Goal: Task Accomplishment & Management: Manage account settings

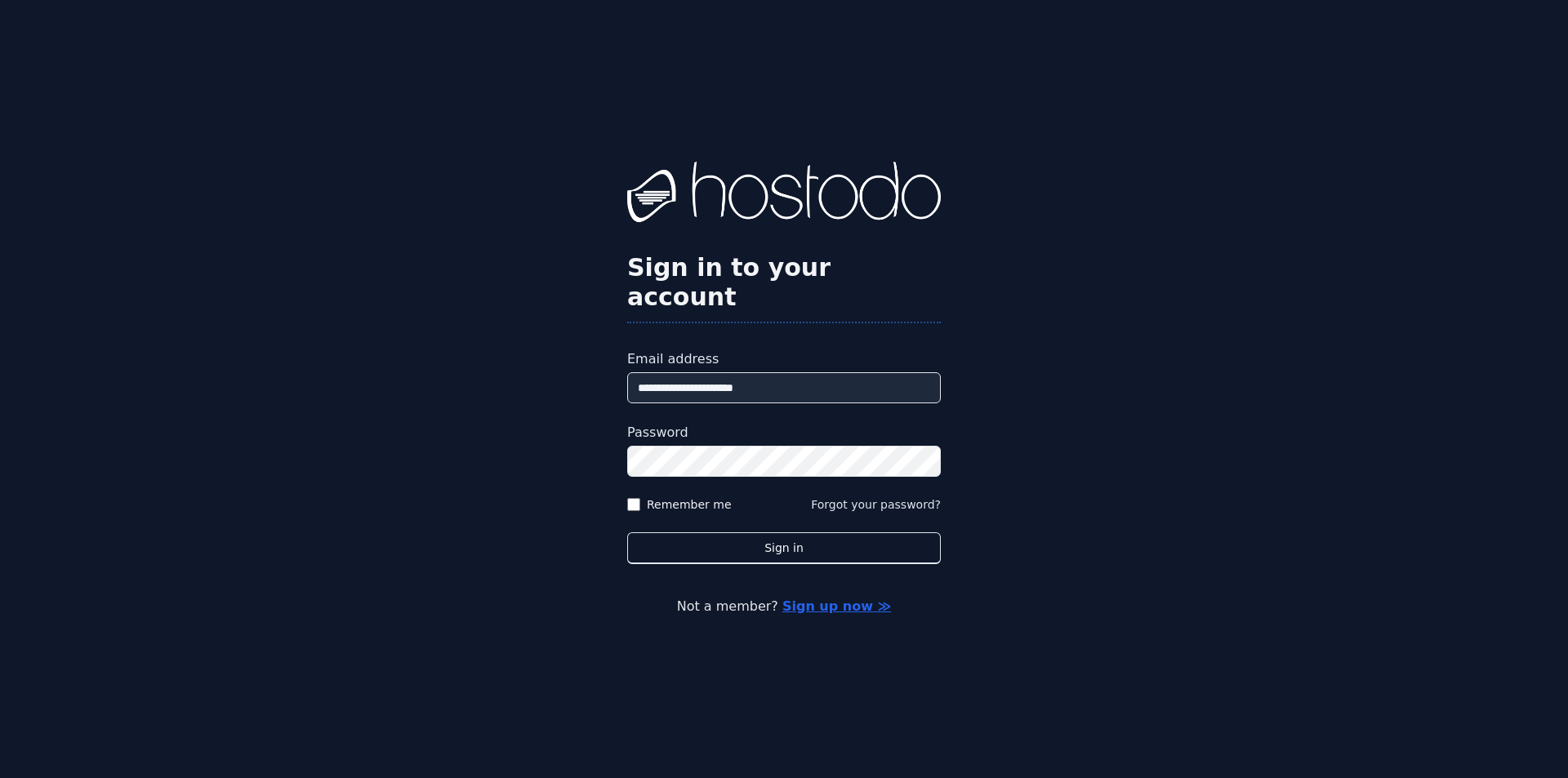
drag, startPoint x: 0, startPoint y: 0, endPoint x: 759, endPoint y: 367, distance: 843.1
click at [759, 372] on input "**********" at bounding box center [784, 388] width 314 height 31
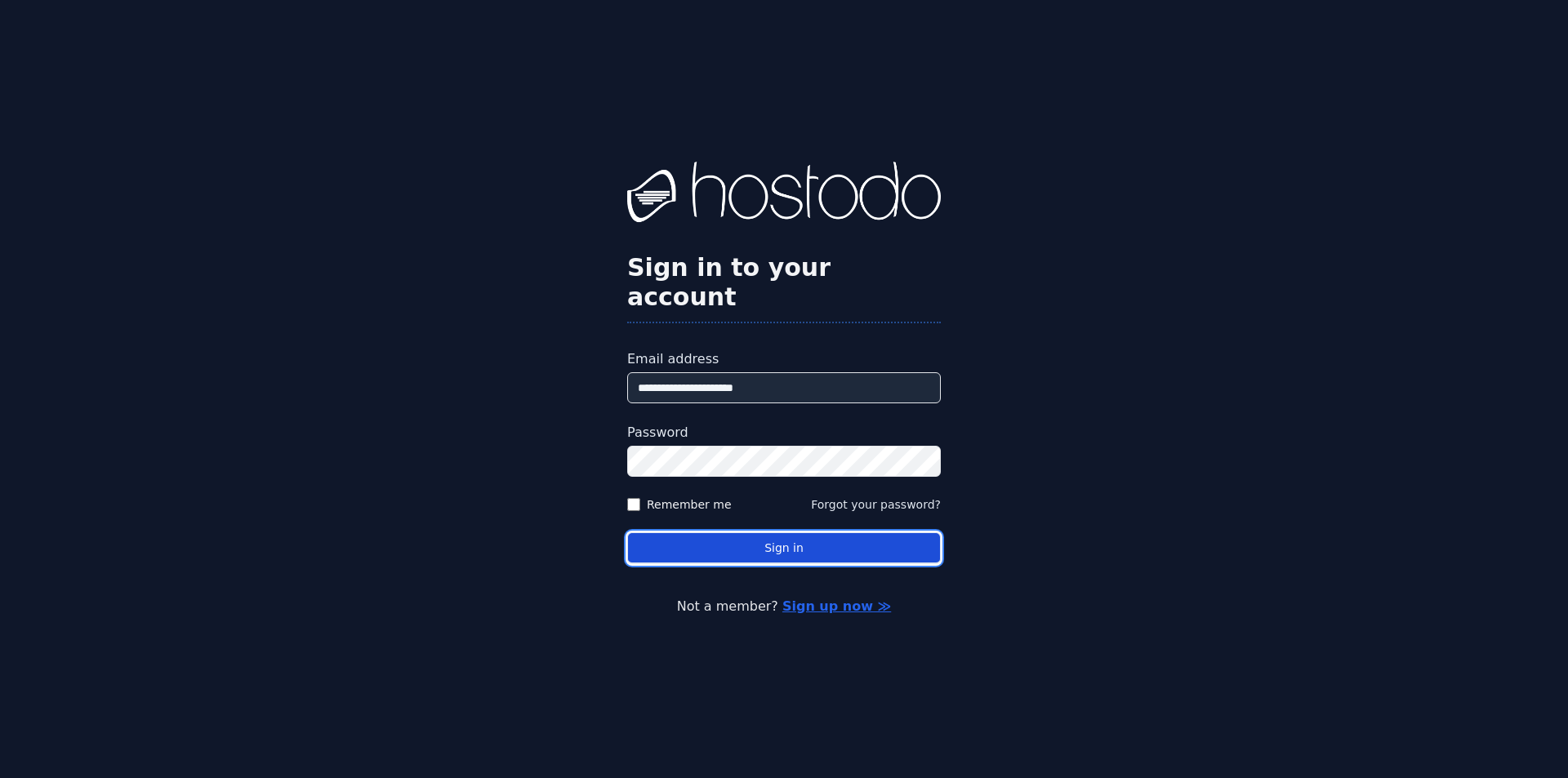
click at [709, 532] on button "Sign in" at bounding box center [784, 548] width 314 height 32
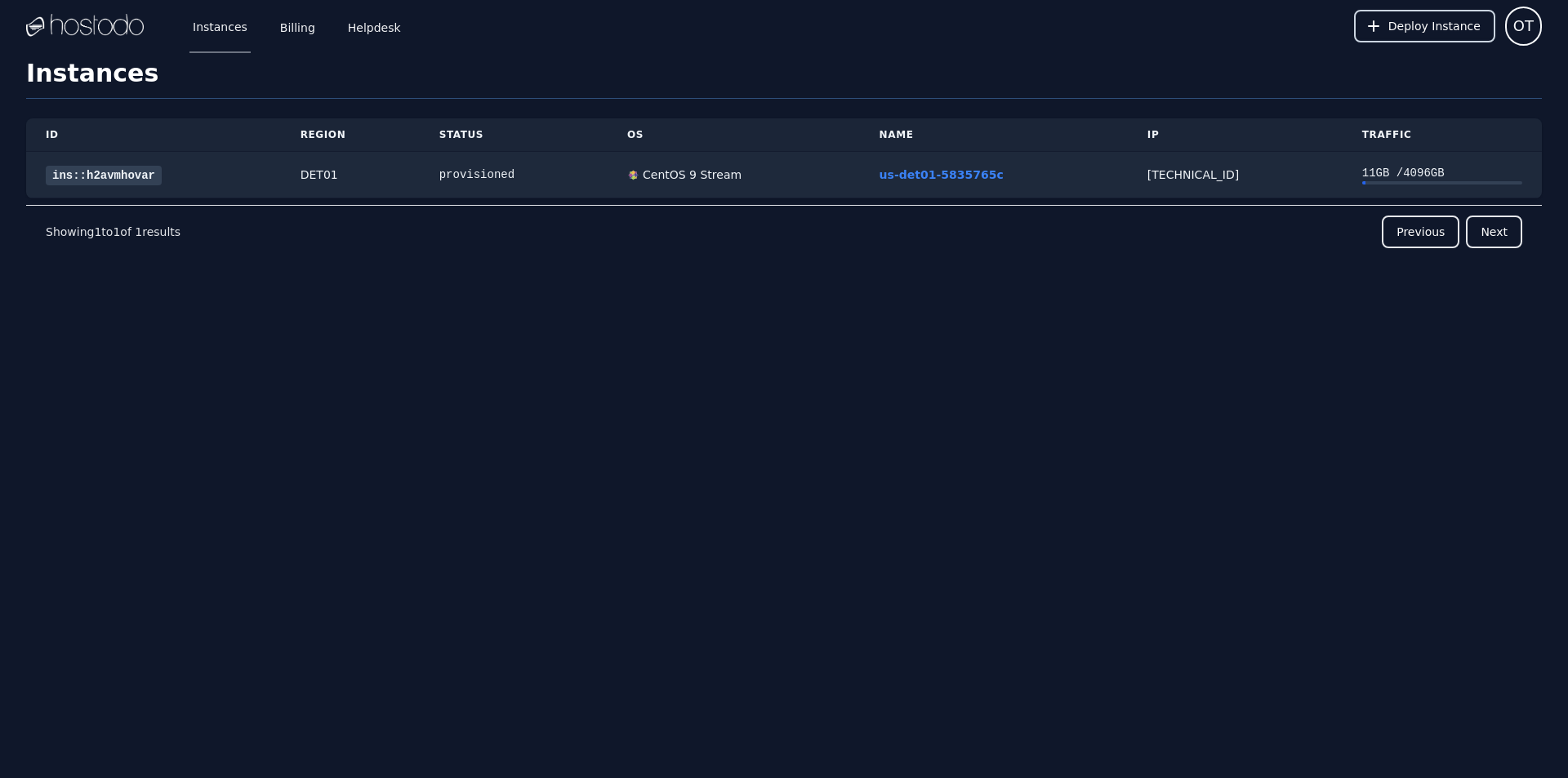
click at [1468, 37] on button "Deploy Instance" at bounding box center [1424, 26] width 141 height 33
click at [295, 187] on td "DET01" at bounding box center [350, 175] width 139 height 47
click at [1451, 40] on button "Deploy Instance" at bounding box center [1424, 26] width 141 height 33
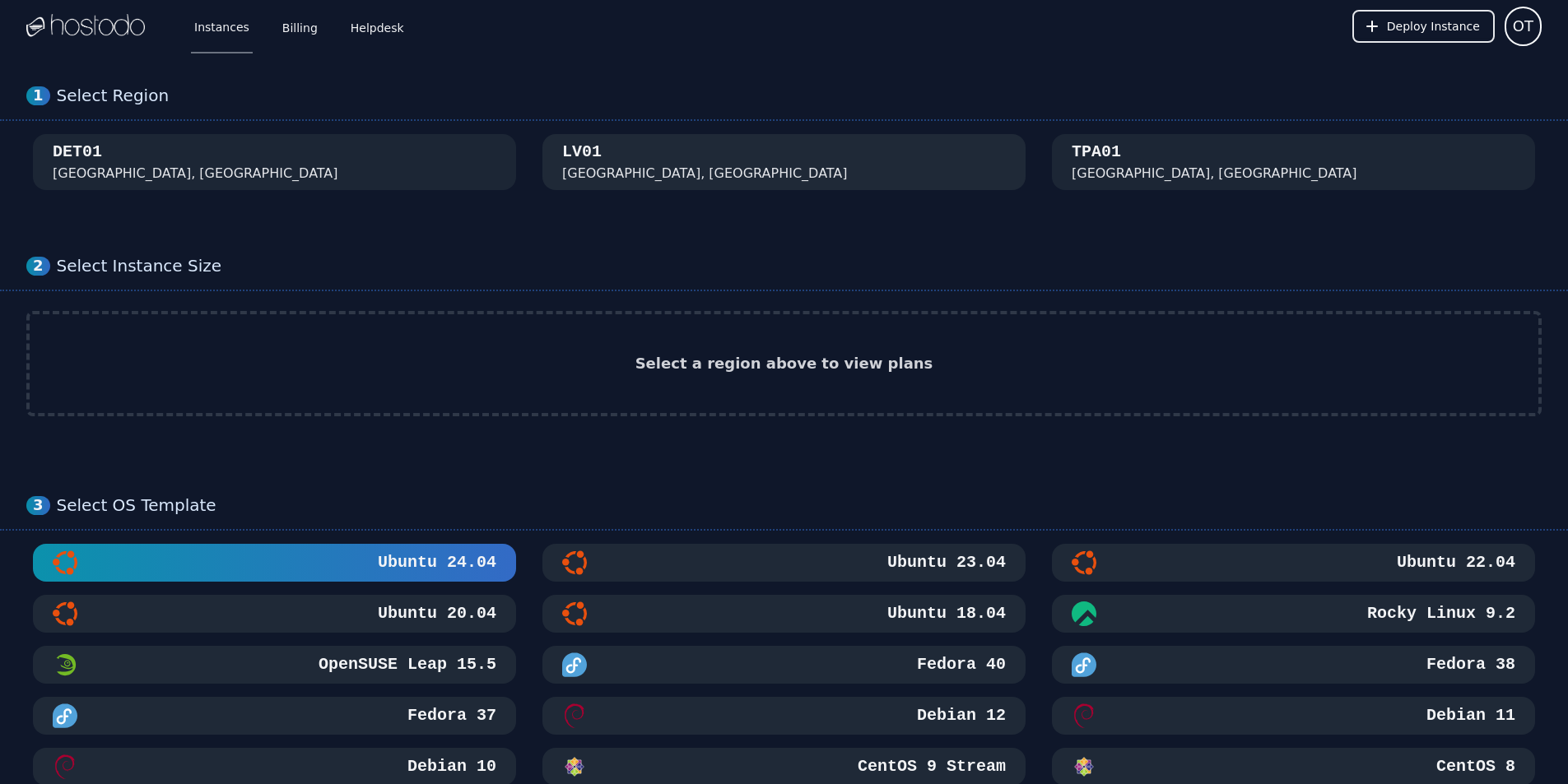
click at [645, 148] on div "LV01 Las Vegas, NV" at bounding box center [784, 162] width 444 height 43
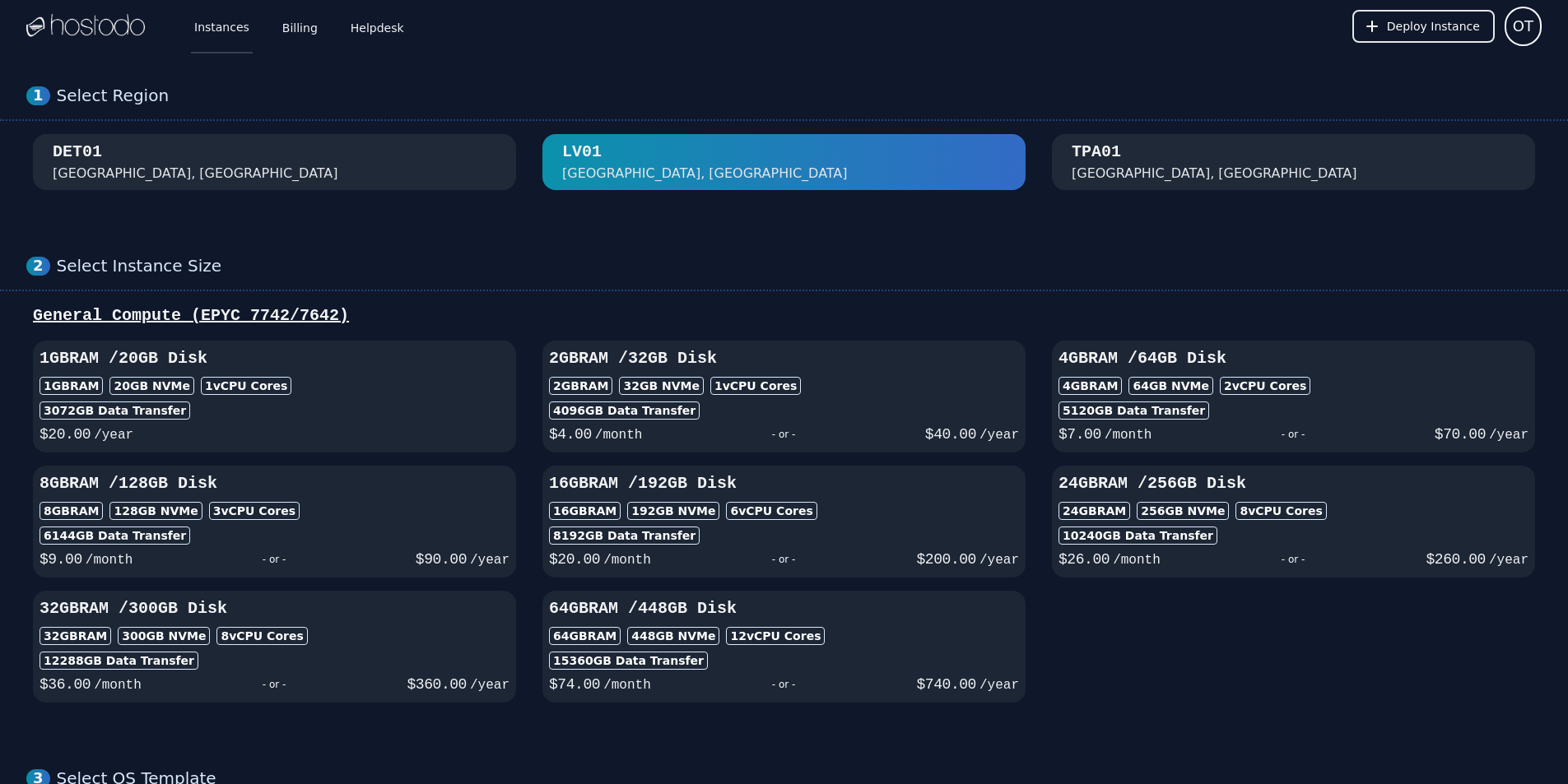
click at [214, 22] on link "Instances" at bounding box center [221, 25] width 62 height 54
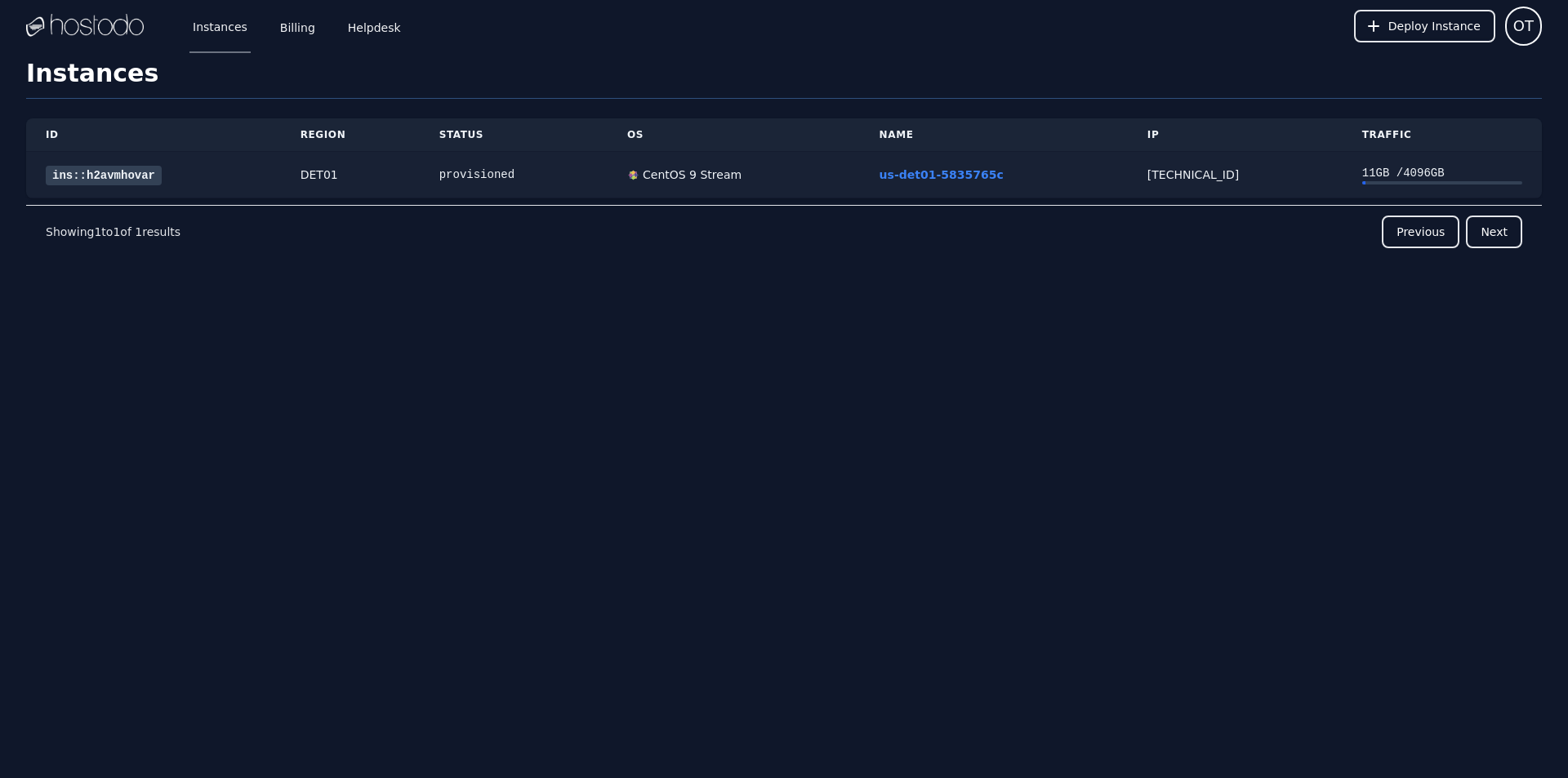
click at [760, 172] on div "CentOS 9 Stream" at bounding box center [733, 174] width 213 height 17
click at [100, 179] on link "ins::h2avmhovar" at bounding box center [103, 176] width 116 height 19
click at [1444, 23] on span "Deploy Instance" at bounding box center [1434, 25] width 92 height 17
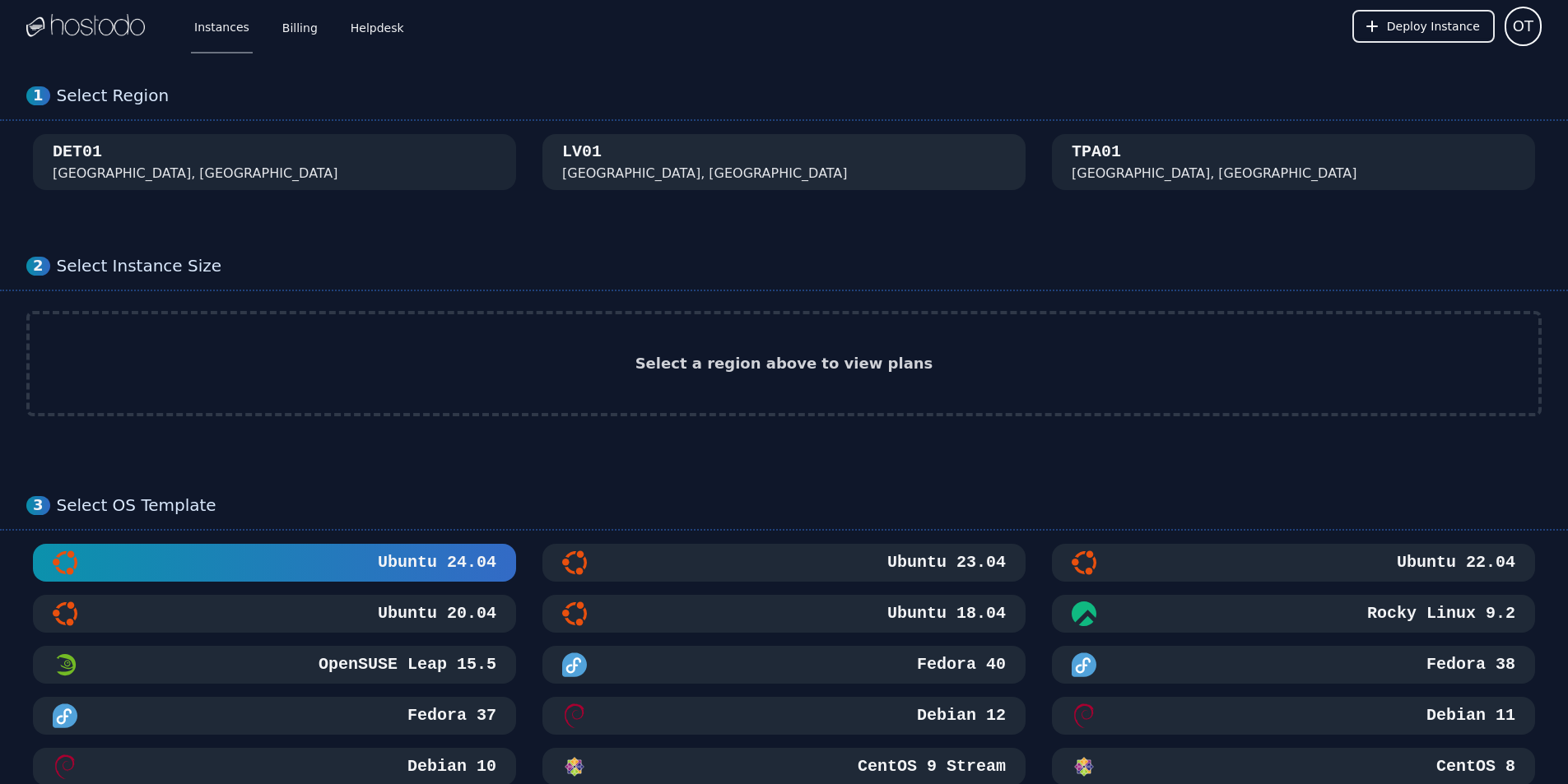
click at [768, 172] on div "LV01 Las Vegas, NV" at bounding box center [784, 162] width 444 height 43
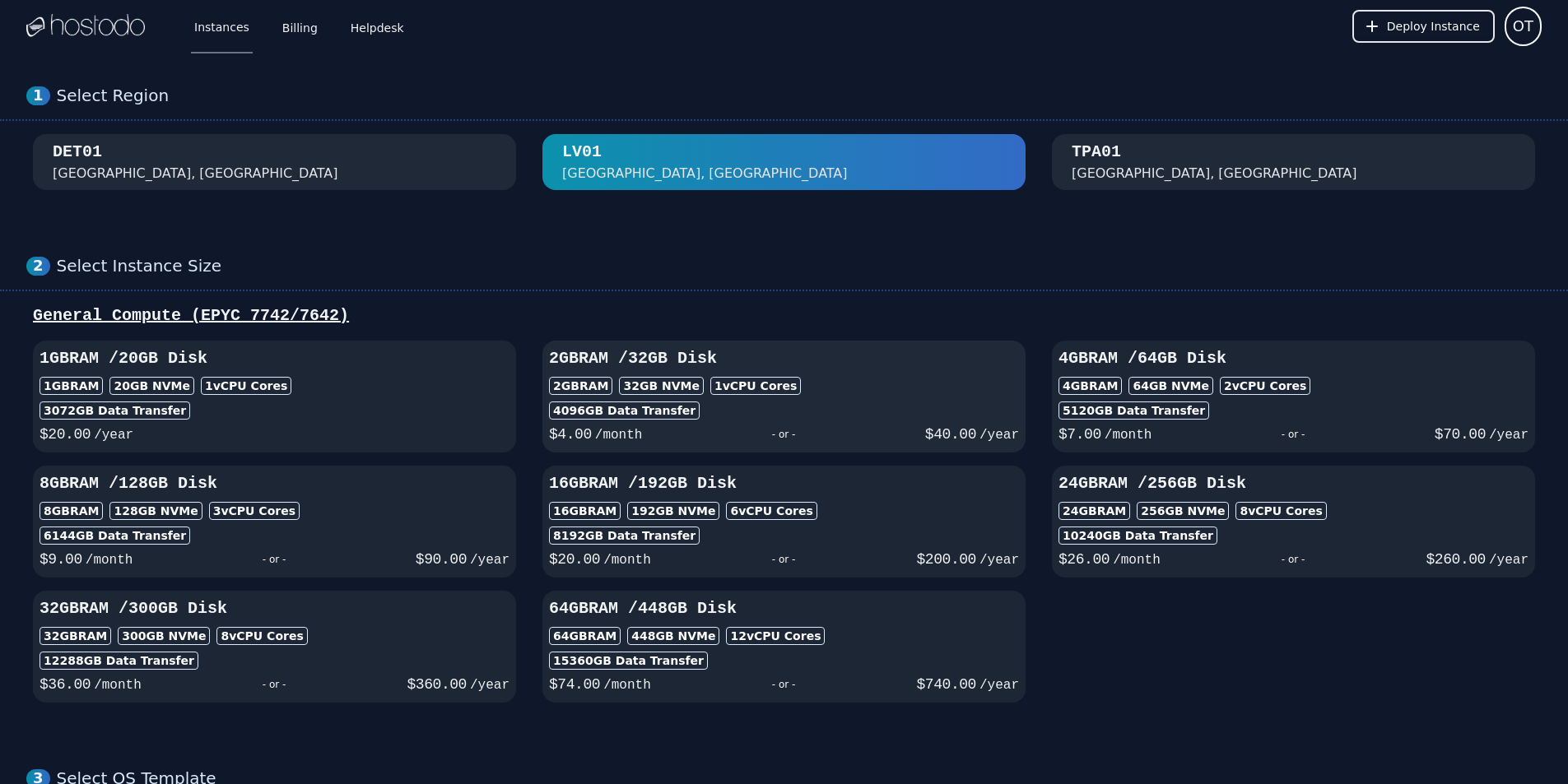
click at [848, 374] on div "2GB RAM / 32 GB Disk 2GB RAM 32 GB NVMe 1 vCPU Cores 4096 GB Data Transfer $ 4.…" at bounding box center [784, 396] width 483 height 99
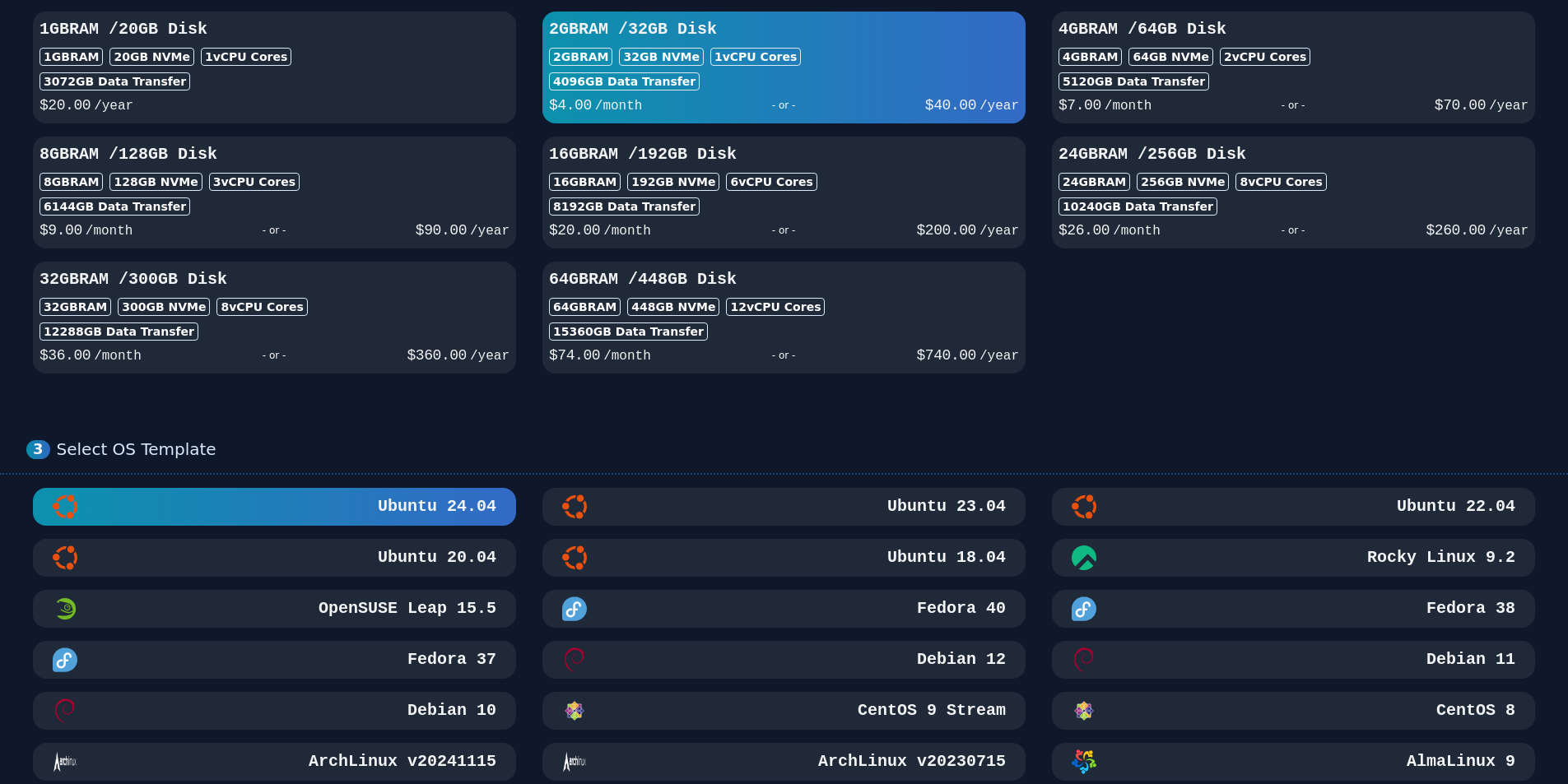
scroll to position [493, 0]
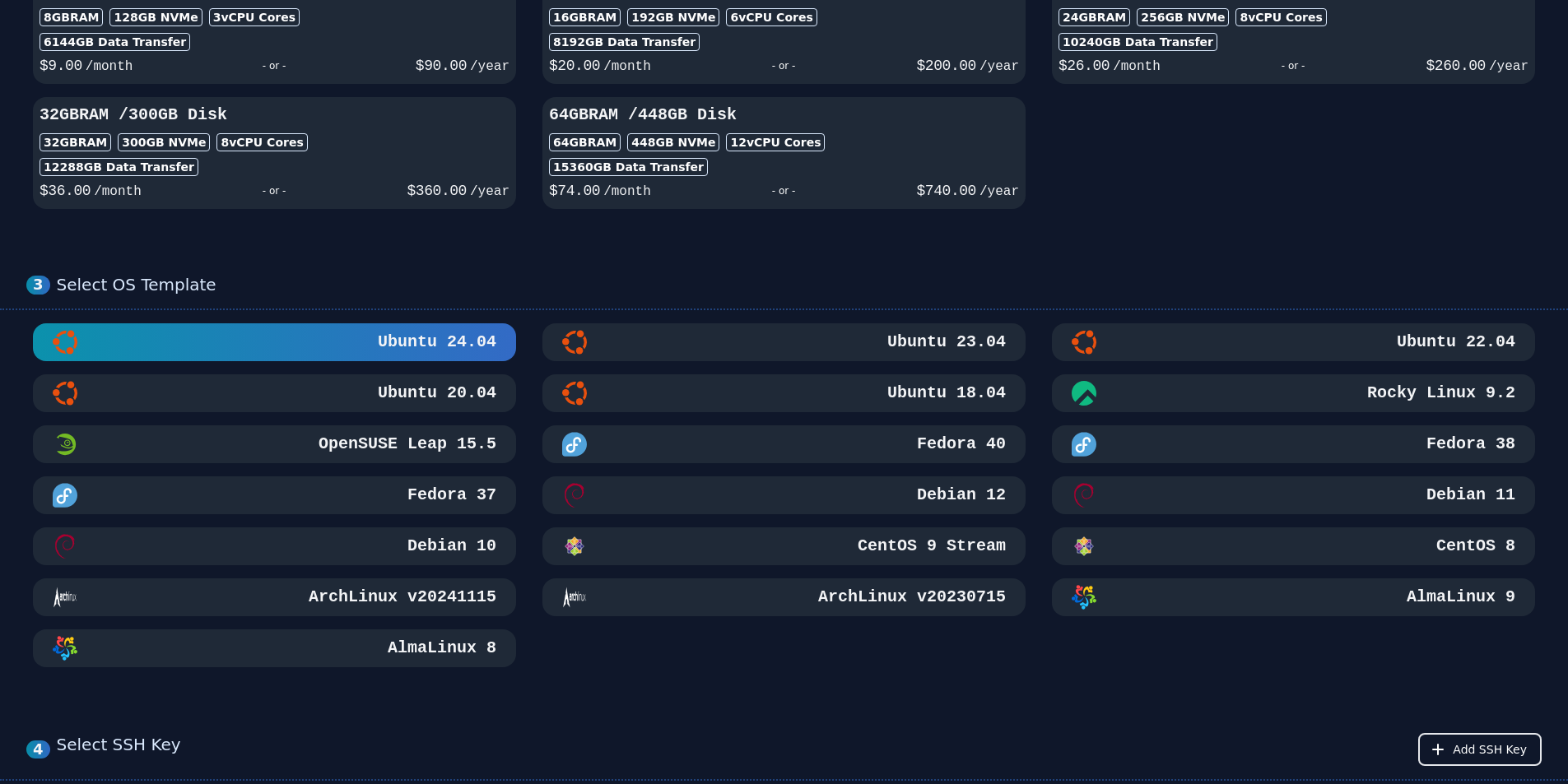
click at [1333, 601] on div "AlmaLinux 9" at bounding box center [1293, 597] width 444 height 24
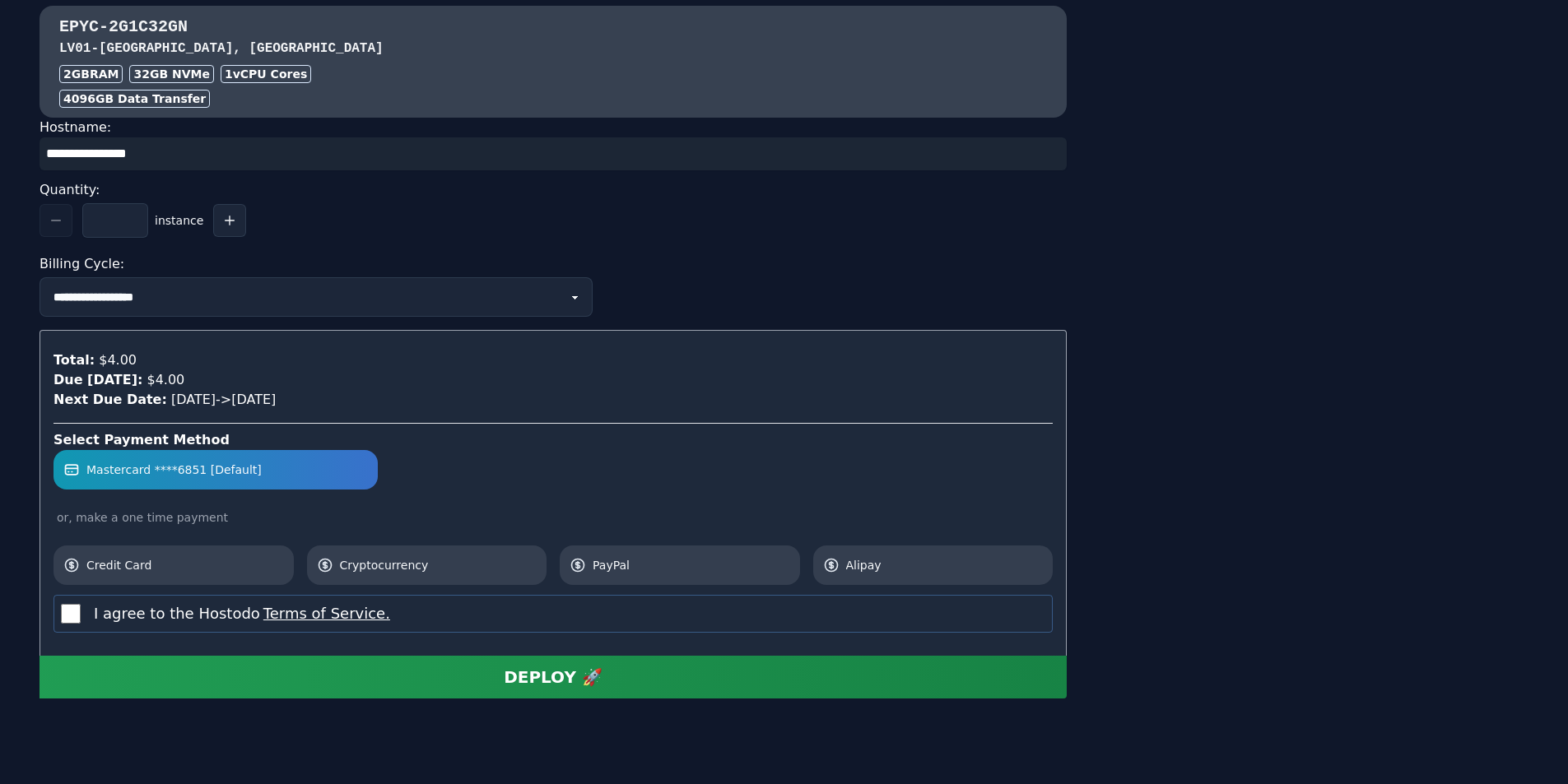
scroll to position [1554, 0]
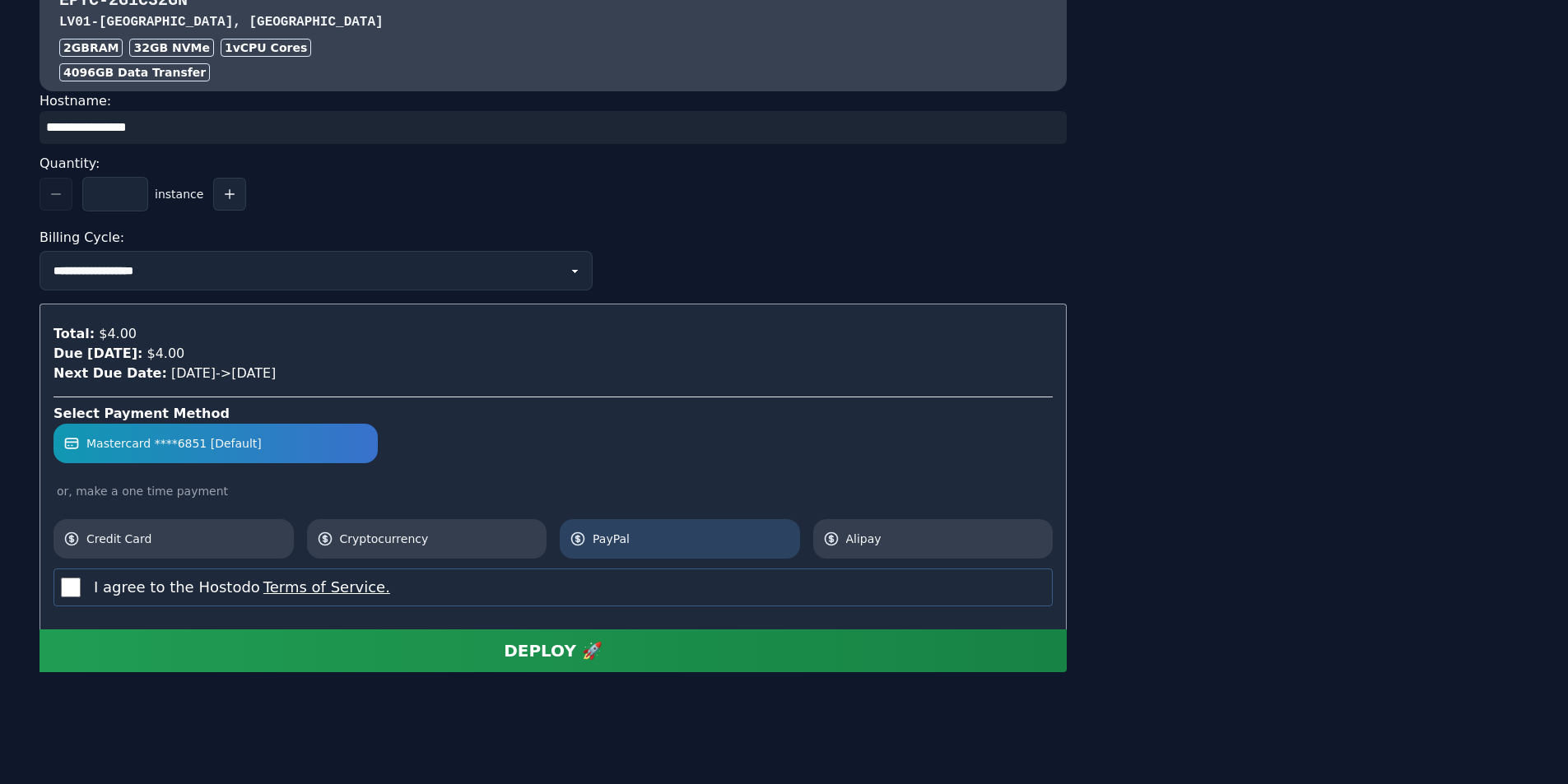
click at [625, 541] on span "PayPal" at bounding box center [691, 538] width 198 height 17
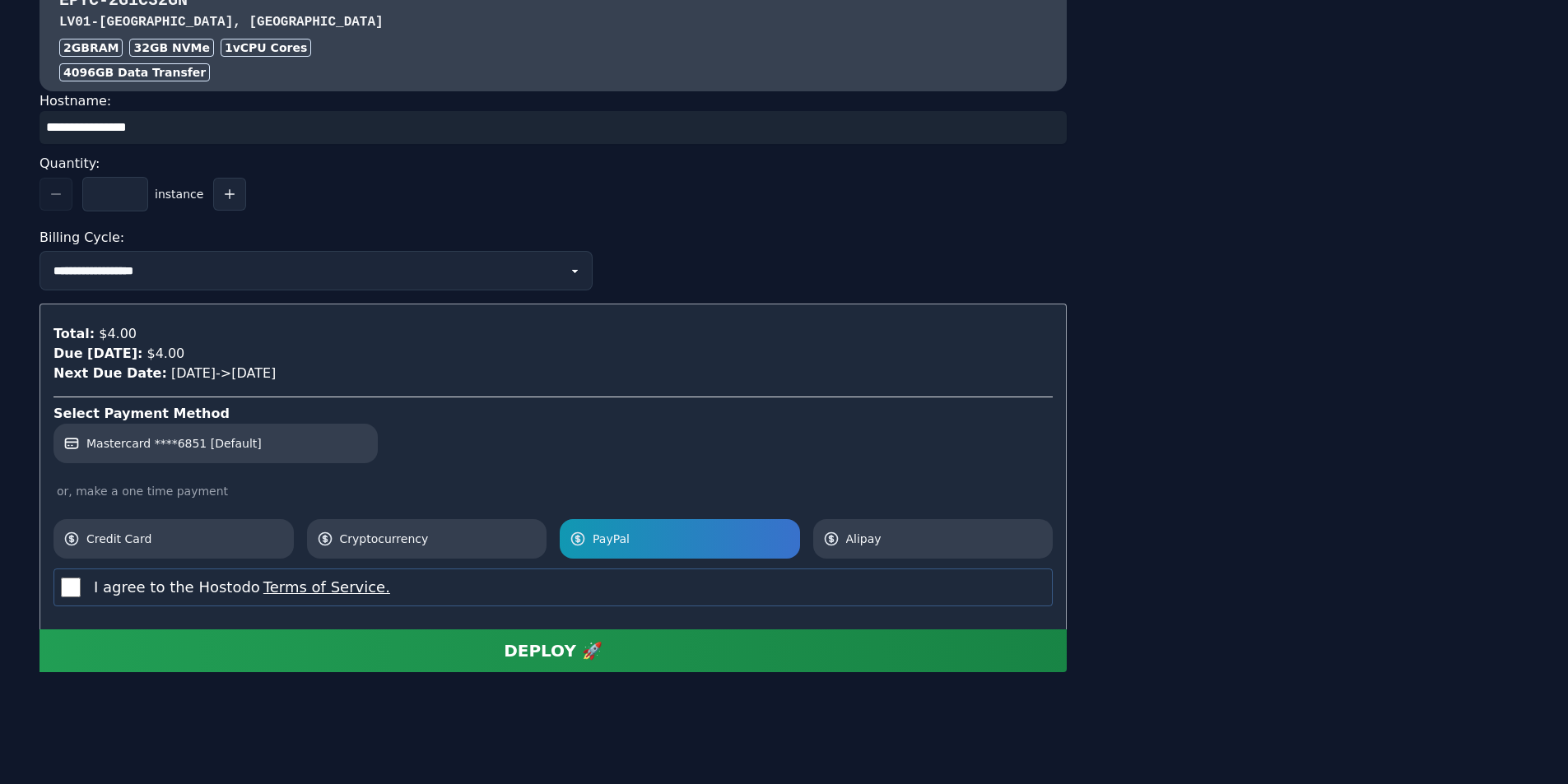
click at [535, 656] on div "DEPLOY 🚀" at bounding box center [552, 651] width 99 height 23
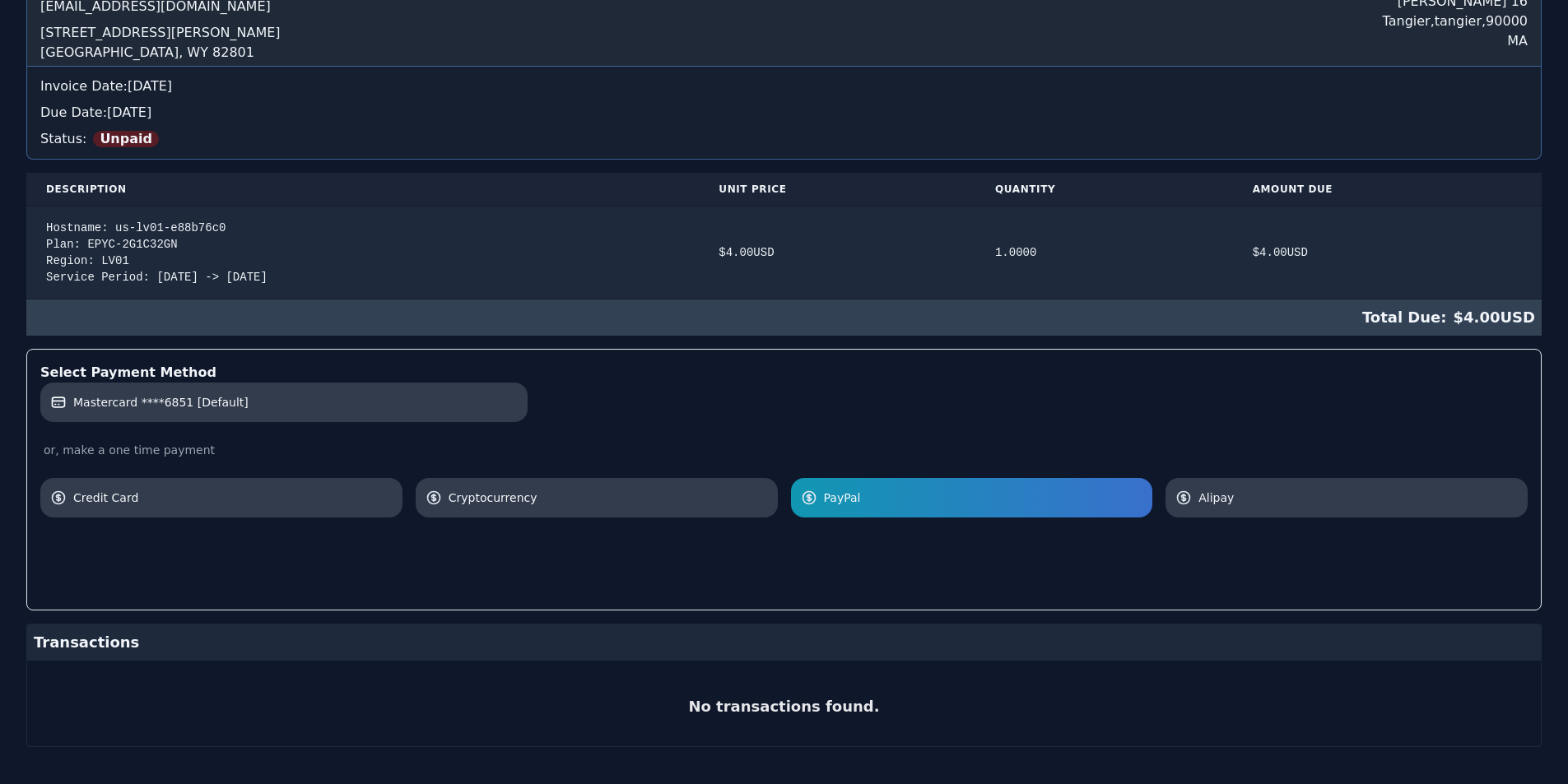
scroll to position [234, 0]
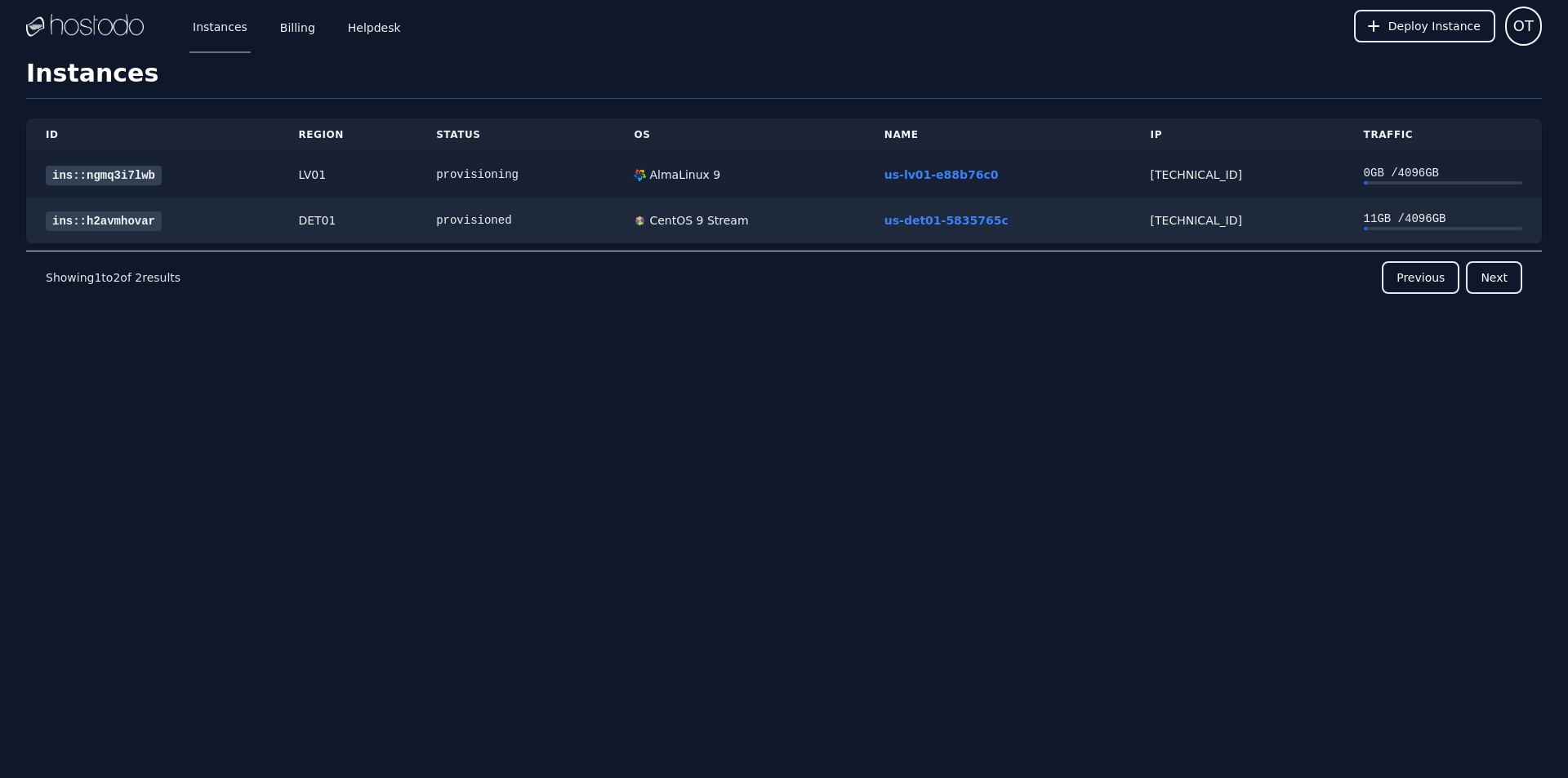
click at [1212, 165] on td "[TECHNICAL_ID]" at bounding box center [1237, 175] width 213 height 47
click at [239, 186] on td "ins::ngmq3i7lwb" at bounding box center [153, 175] width 253 height 47
click at [85, 175] on link "ins::ngmq3i7lwb" at bounding box center [103, 176] width 116 height 19
click at [120, 176] on link "ins::ngmq3i7lwb" at bounding box center [103, 176] width 116 height 19
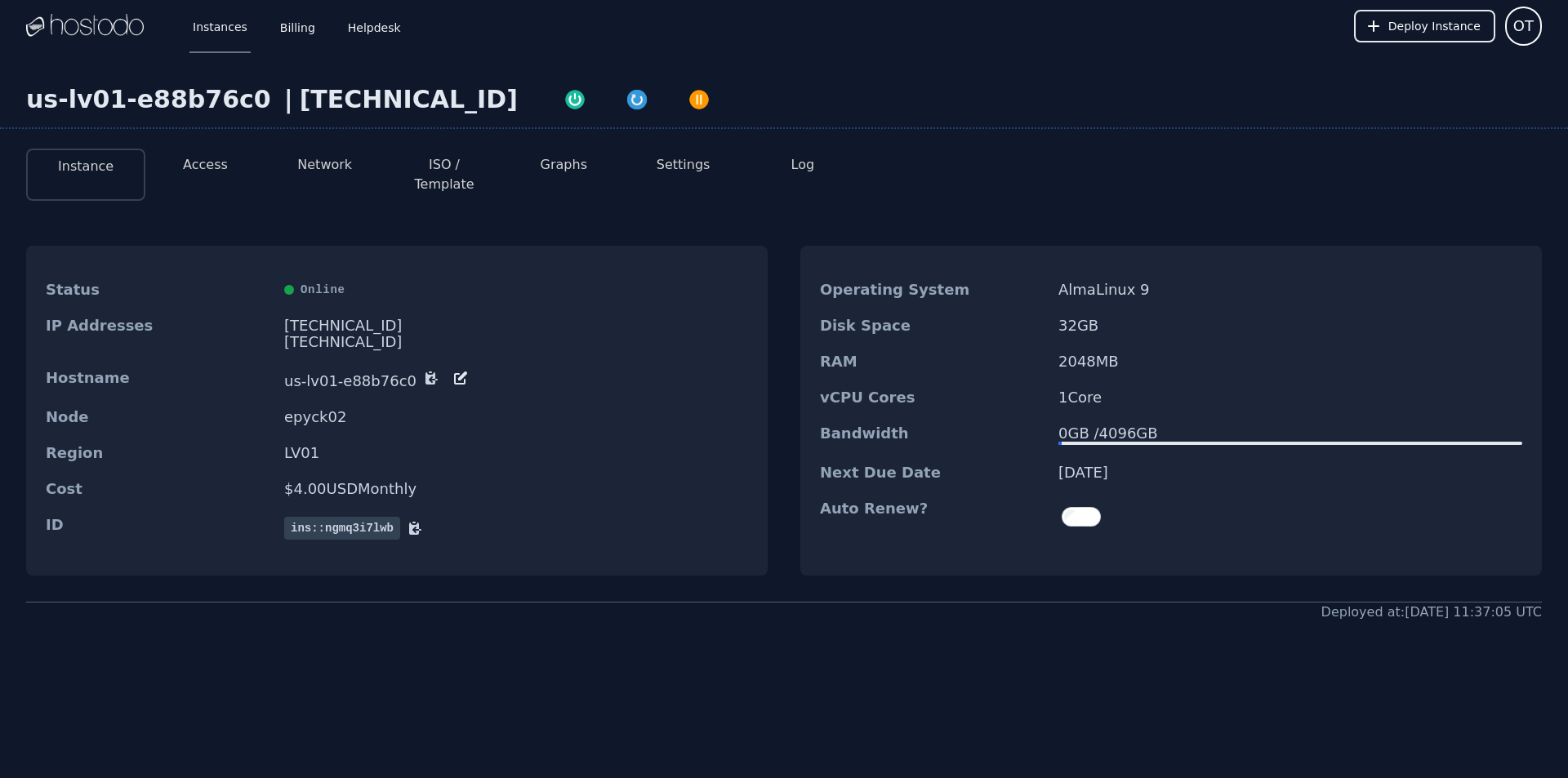
click at [199, 169] on button "Access" at bounding box center [205, 165] width 45 height 19
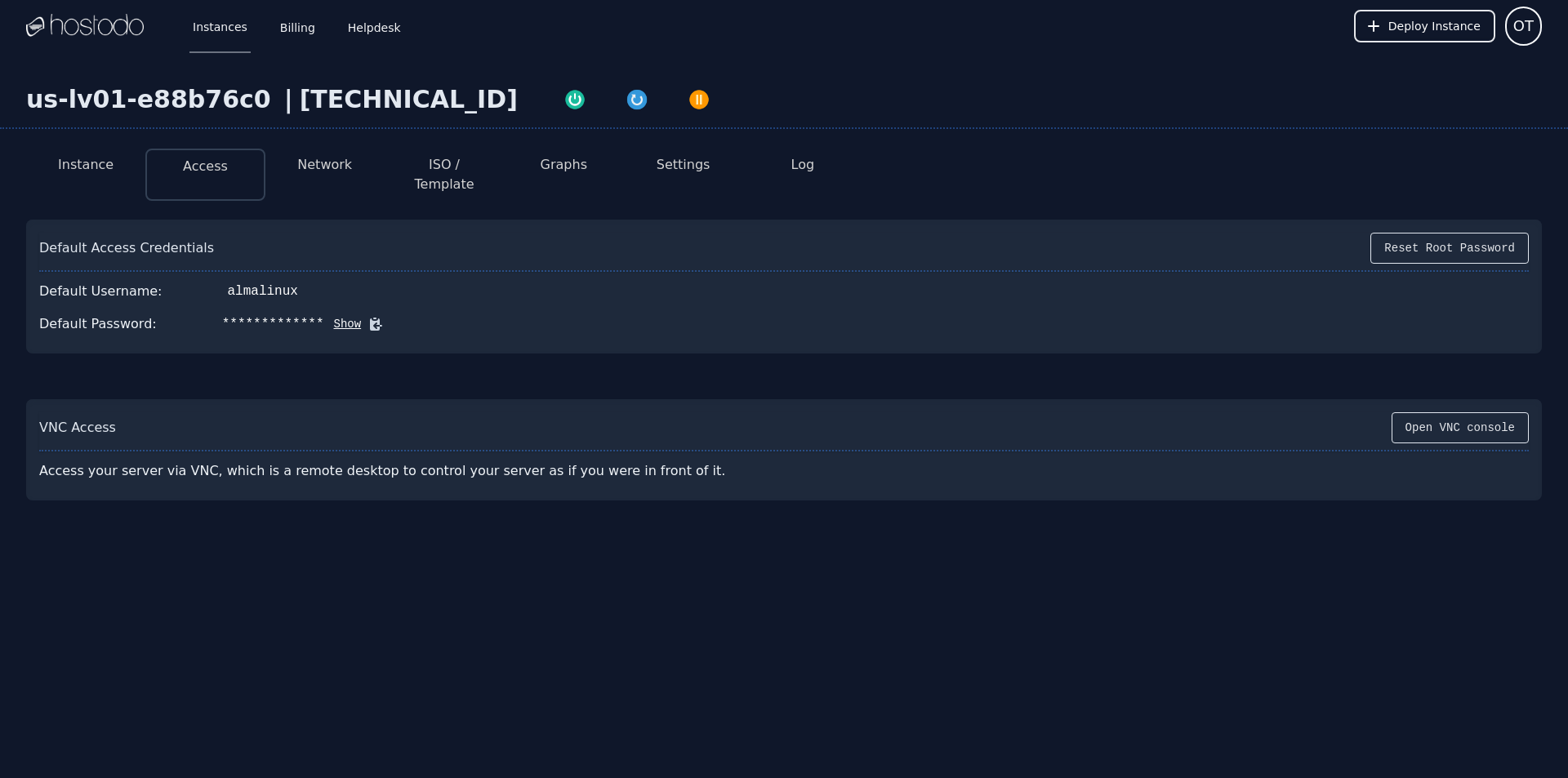
click at [320, 157] on button "Network" at bounding box center [324, 165] width 54 height 19
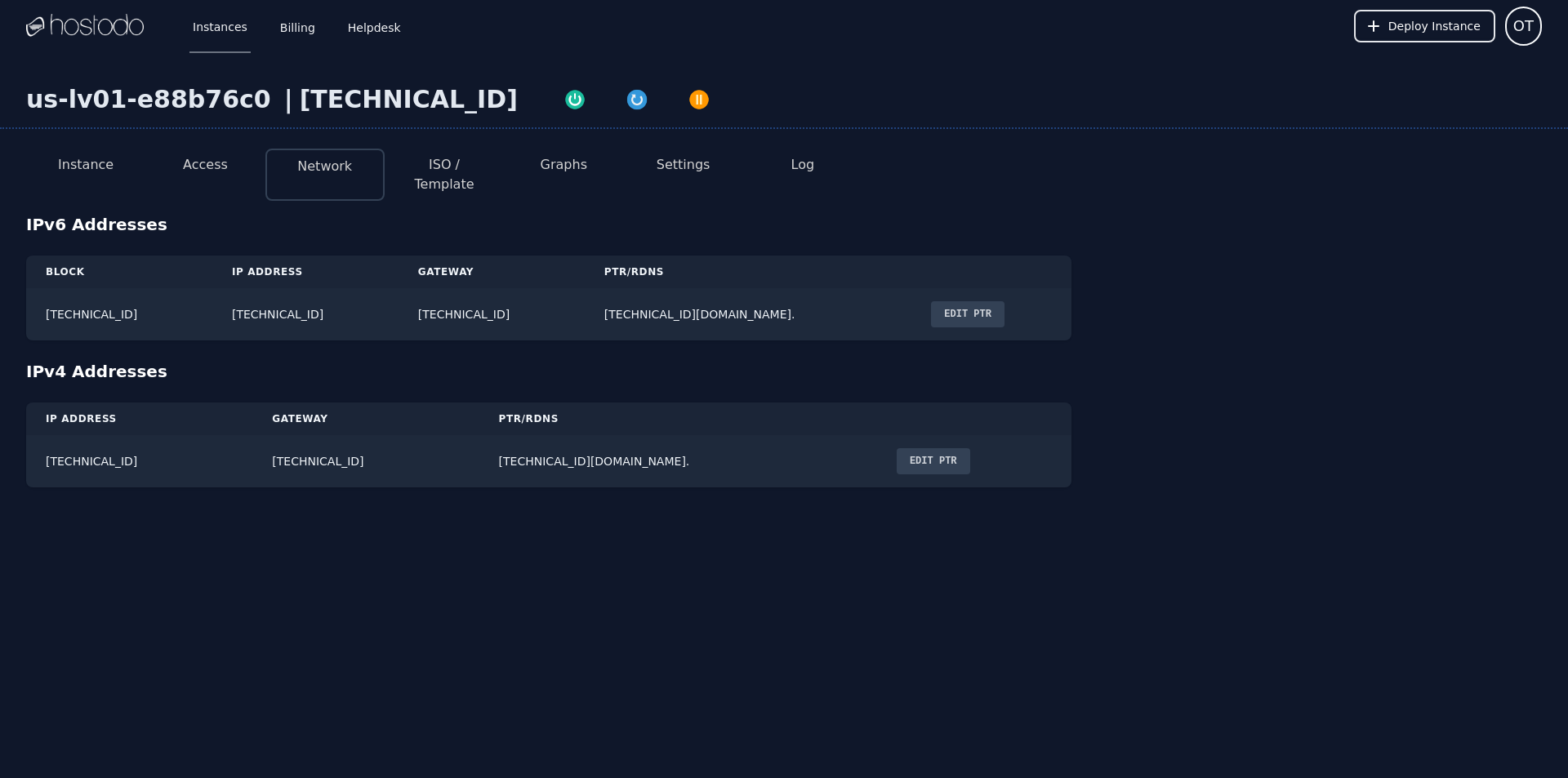
click at [222, 161] on button "Access" at bounding box center [205, 165] width 45 height 19
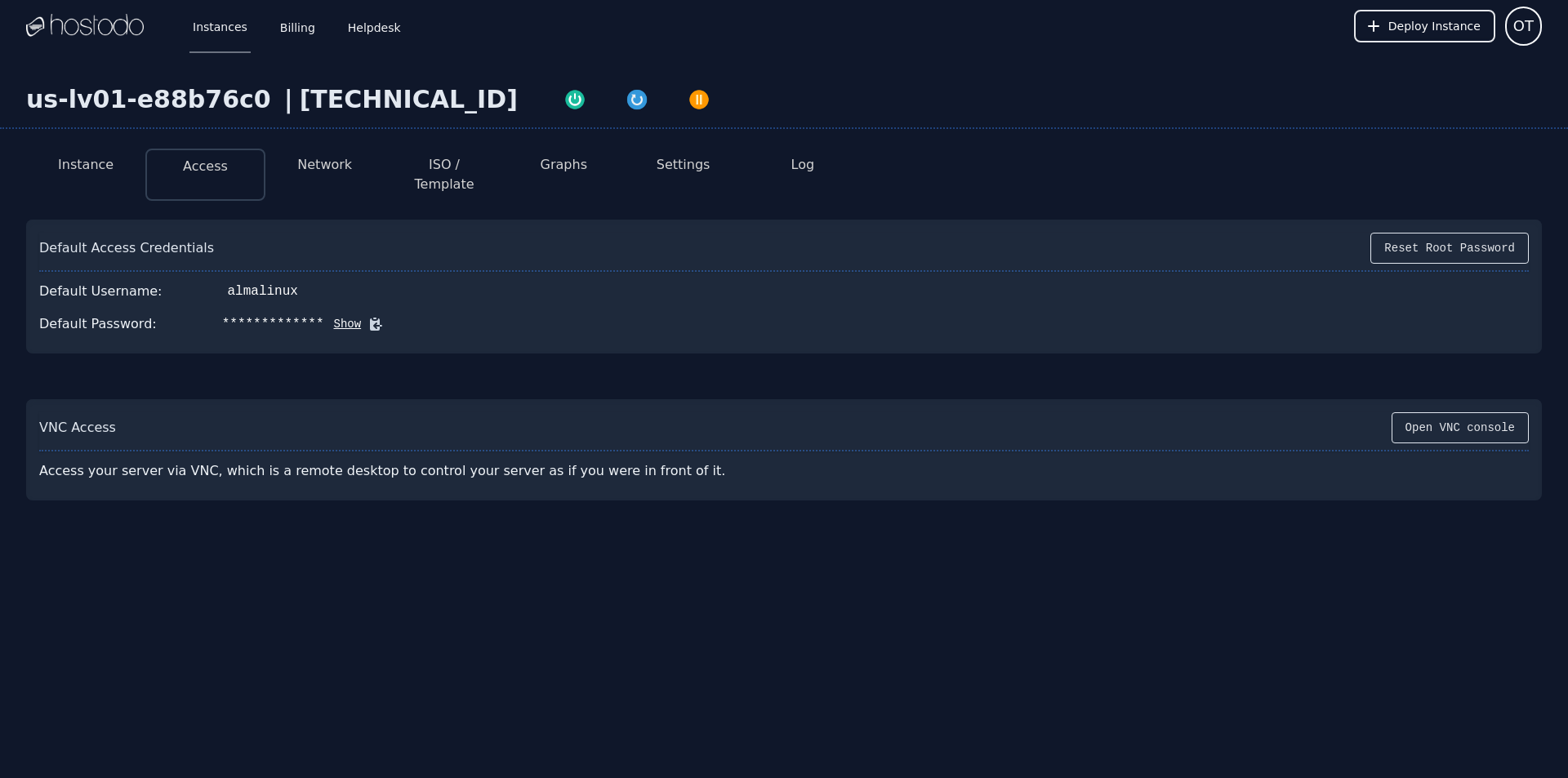
click at [326, 308] on div "**********" at bounding box center [783, 324] width 1489 height 33
click at [324, 316] on button "Show" at bounding box center [343, 323] width 38 height 17
click at [393, 319] on icon at bounding box center [399, 324] width 13 height 13
click at [114, 171] on li "Instance" at bounding box center [85, 175] width 119 height 52
click at [105, 163] on button "Instance" at bounding box center [85, 165] width 55 height 19
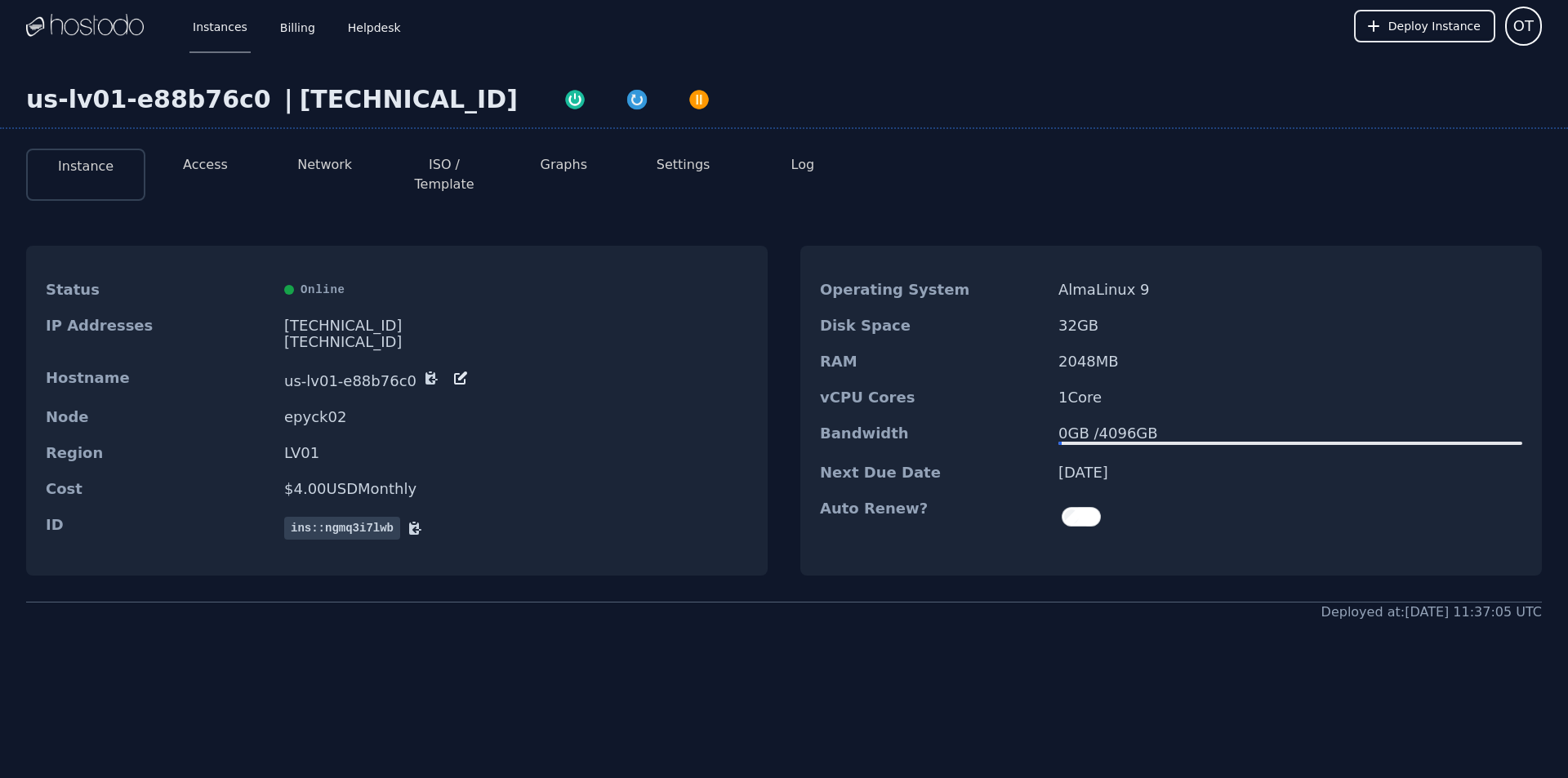
click at [351, 334] on div "2606:65c0:10:91:abf8:812f:d7c:2843/64" at bounding box center [516, 342] width 463 height 17
click at [339, 318] on div "[TECHNICAL_ID]" at bounding box center [516, 325] width 463 height 17
click at [343, 168] on button "Network" at bounding box center [324, 165] width 54 height 19
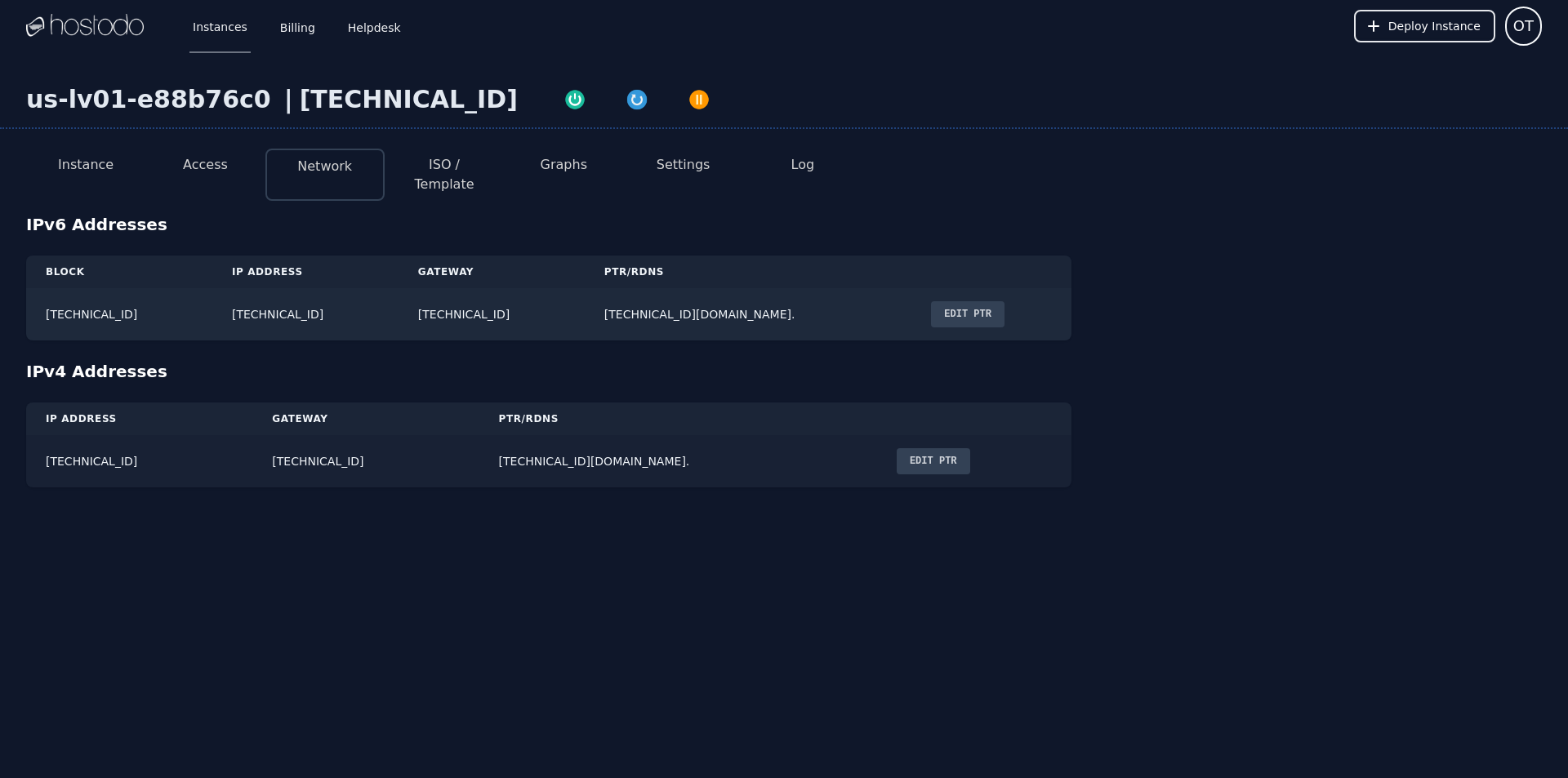
click at [908, 448] on button "Edit PTR" at bounding box center [934, 460] width 74 height 26
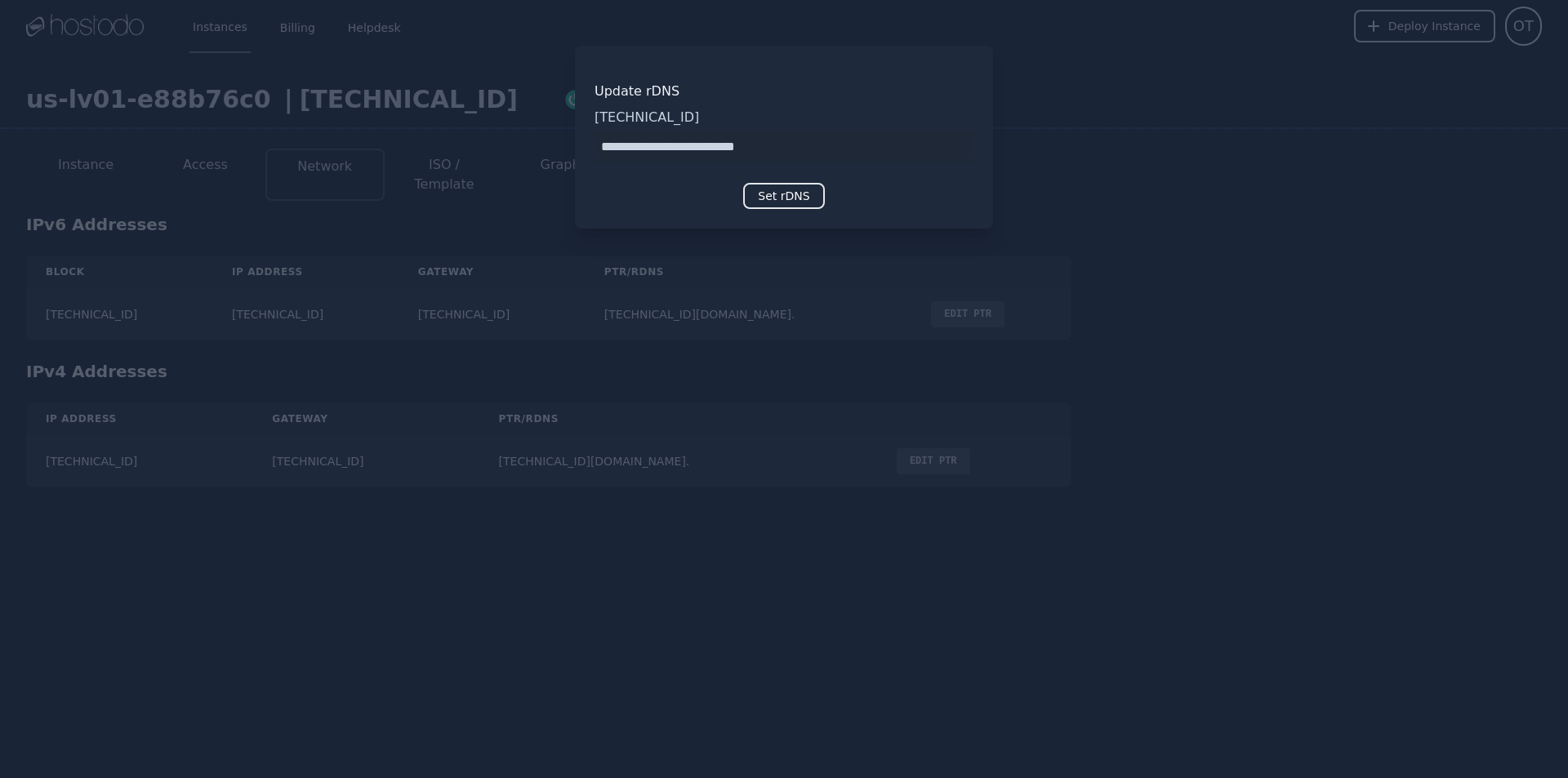
click at [695, 141] on input "input" at bounding box center [784, 147] width 379 height 33
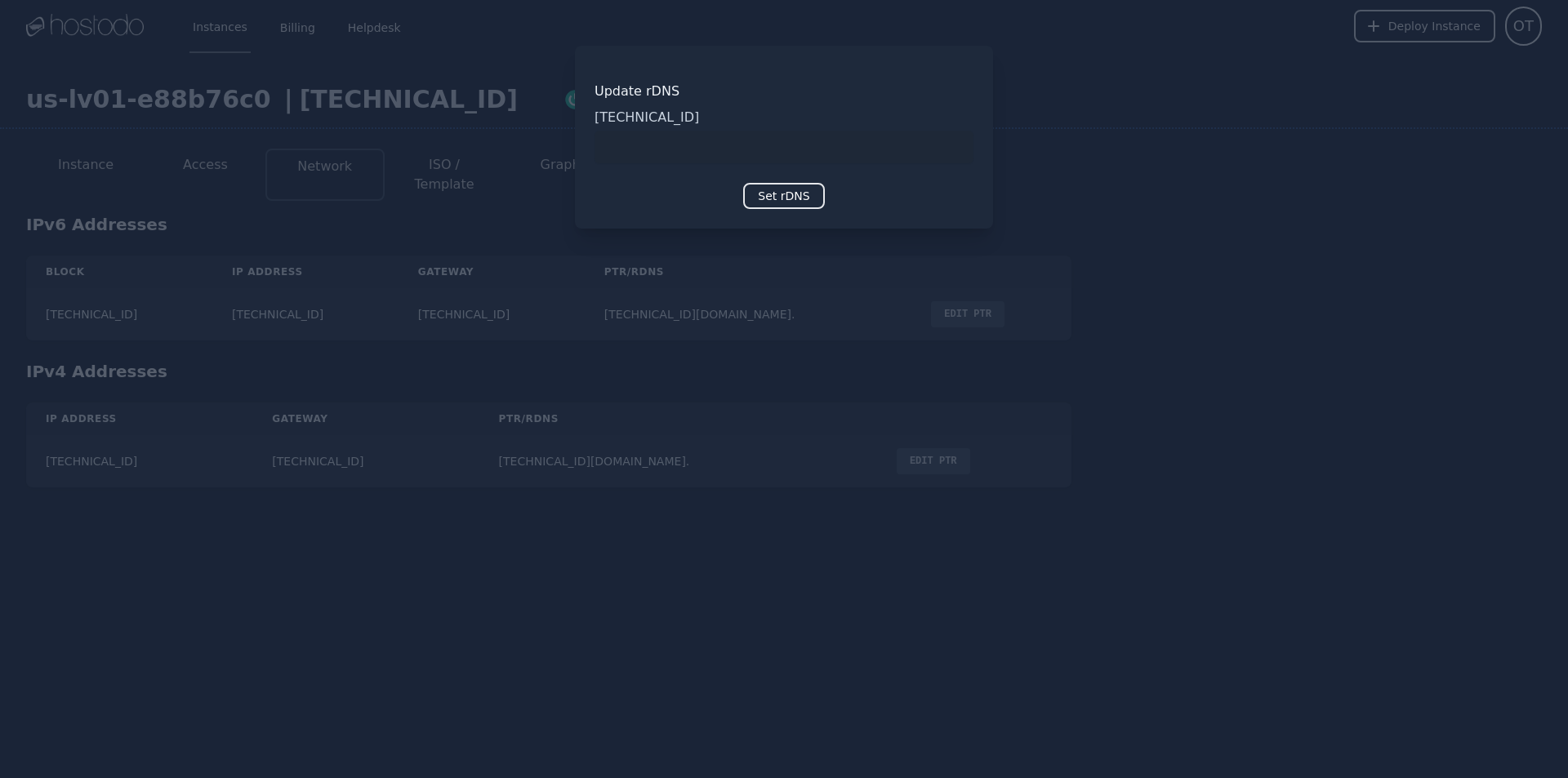
click at [695, 141] on input "input" at bounding box center [784, 147] width 379 height 33
click at [756, 203] on button "Set rDNS" at bounding box center [783, 195] width 81 height 26
click at [762, 309] on div at bounding box center [784, 389] width 1568 height 778
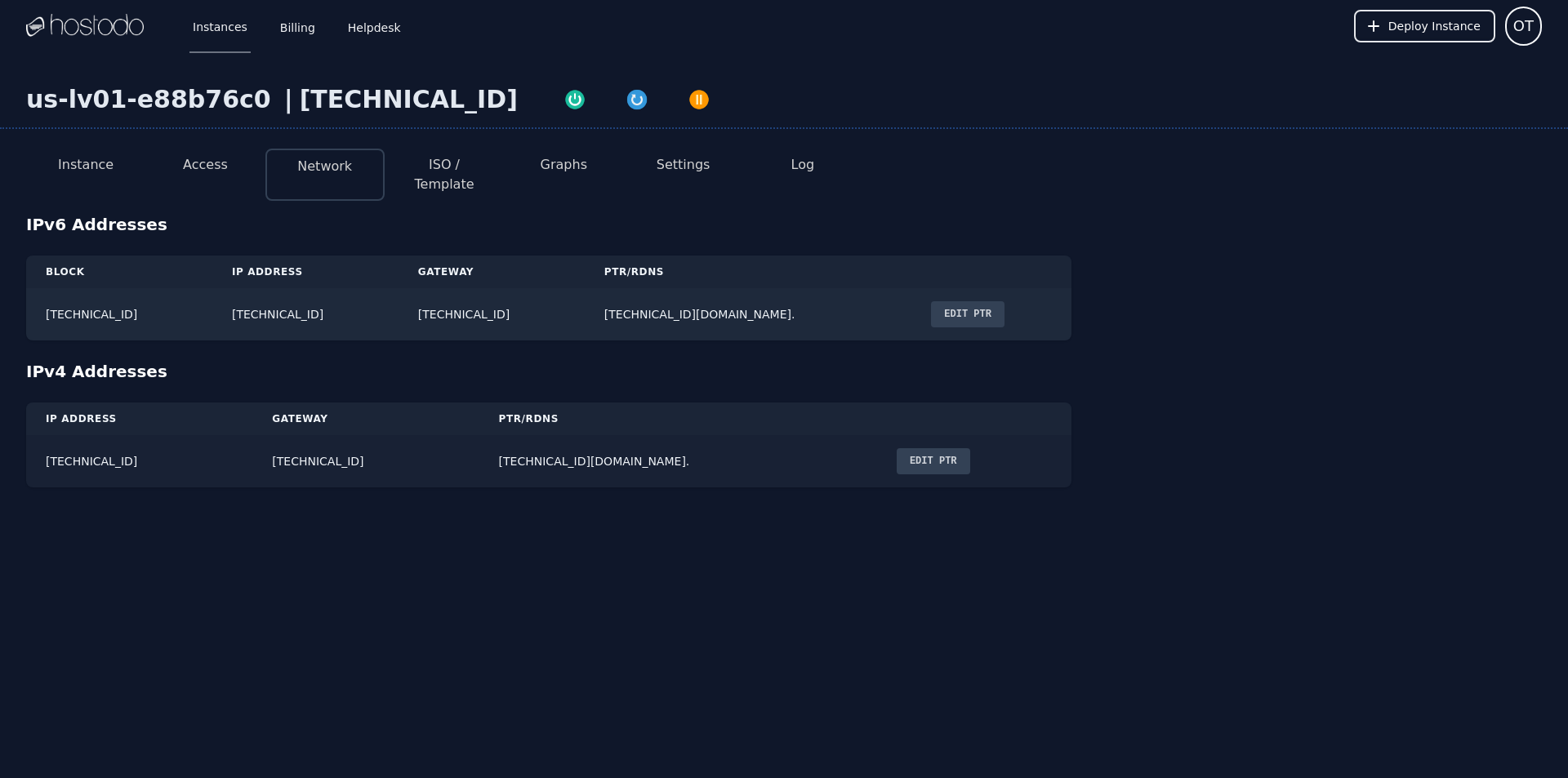
click at [910, 448] on button "Edit PTR" at bounding box center [934, 460] width 74 height 26
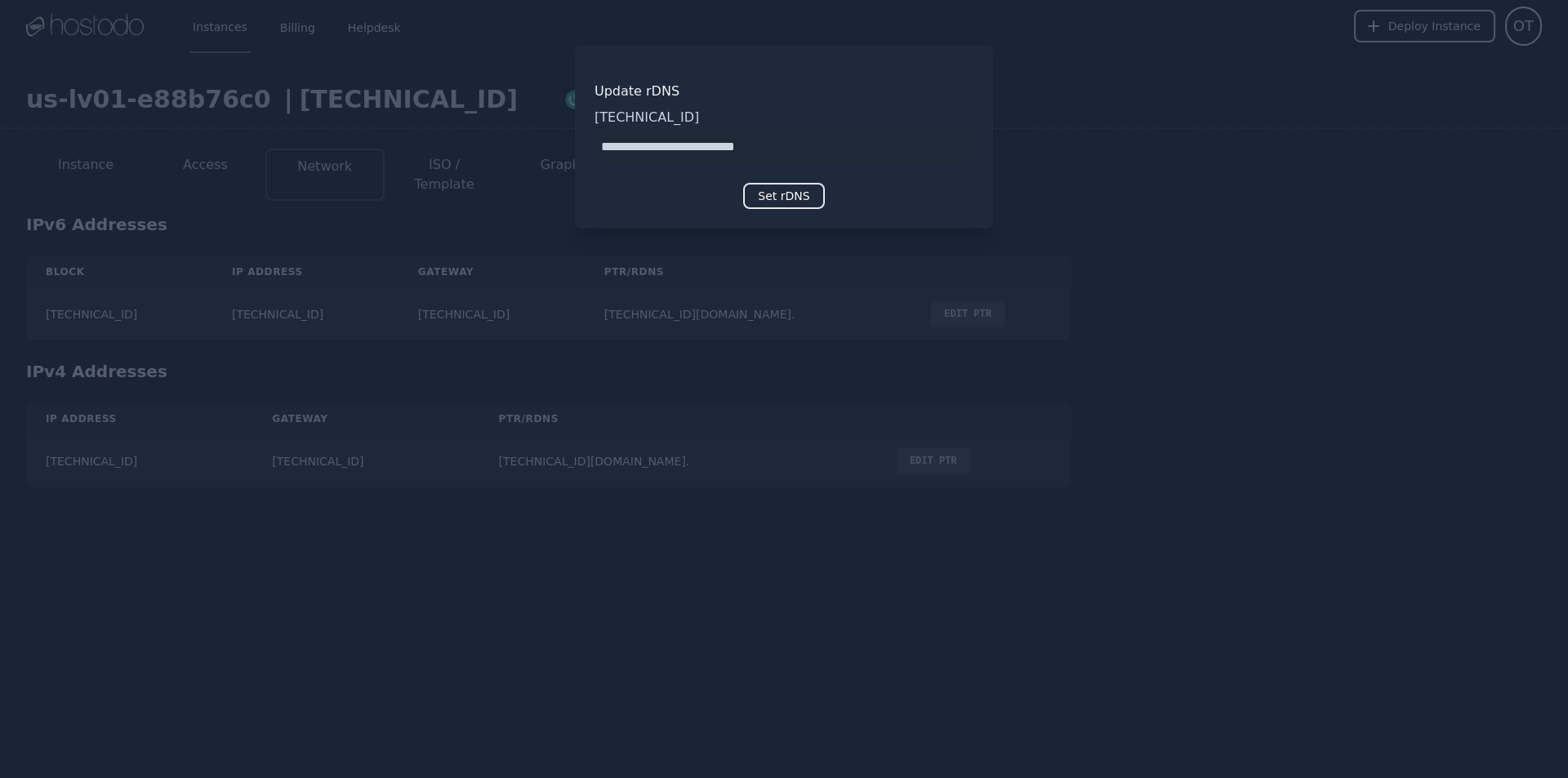
click at [742, 141] on input "input" at bounding box center [784, 147] width 379 height 33
type input "**********"
click at [791, 193] on button "Set rDNS" at bounding box center [783, 195] width 81 height 26
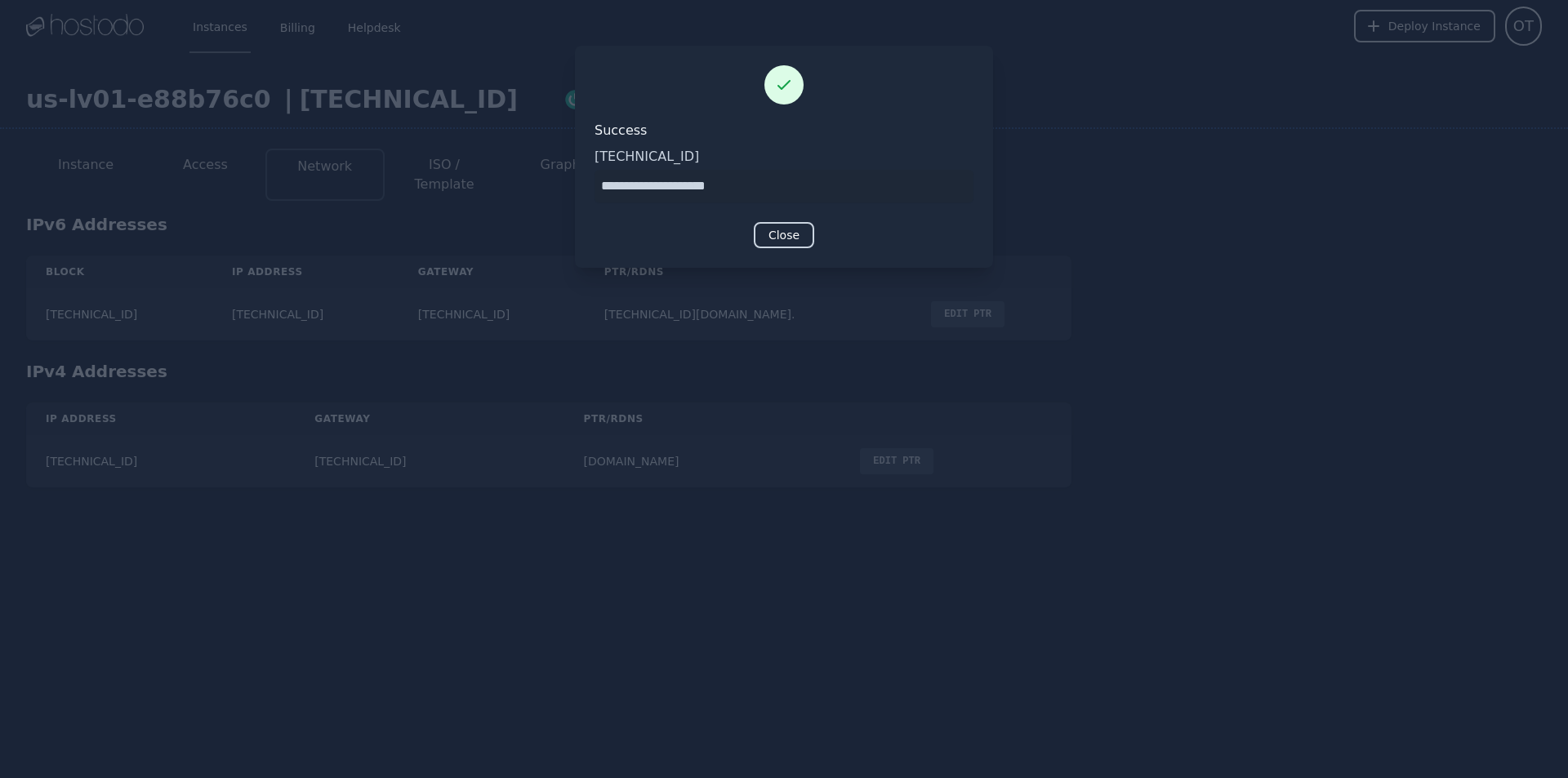
click at [789, 233] on button "Close" at bounding box center [784, 235] width 60 height 26
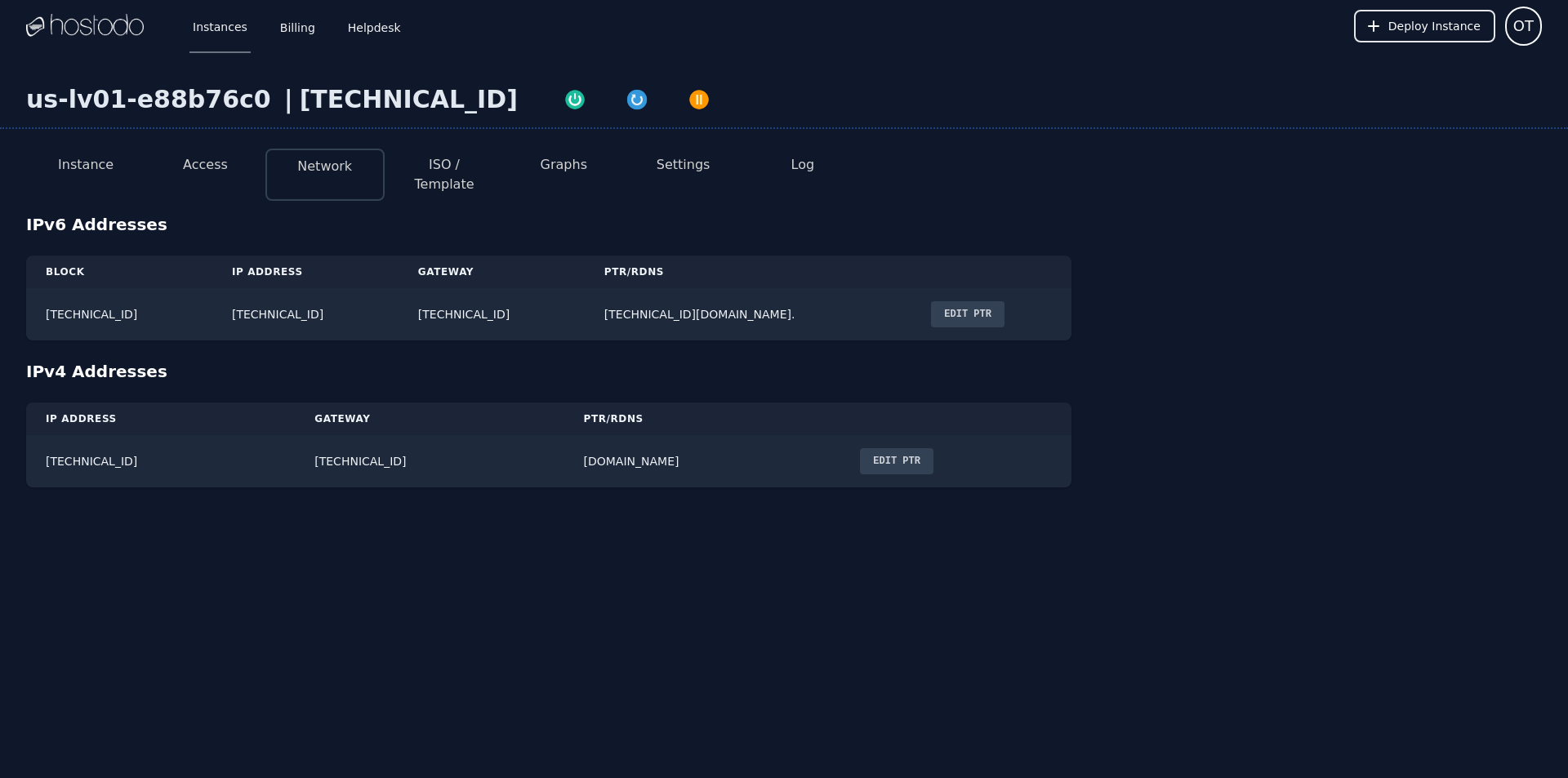
click at [72, 179] on li "Instance" at bounding box center [85, 175] width 119 height 52
click at [78, 158] on button "Instance" at bounding box center [85, 165] width 55 height 19
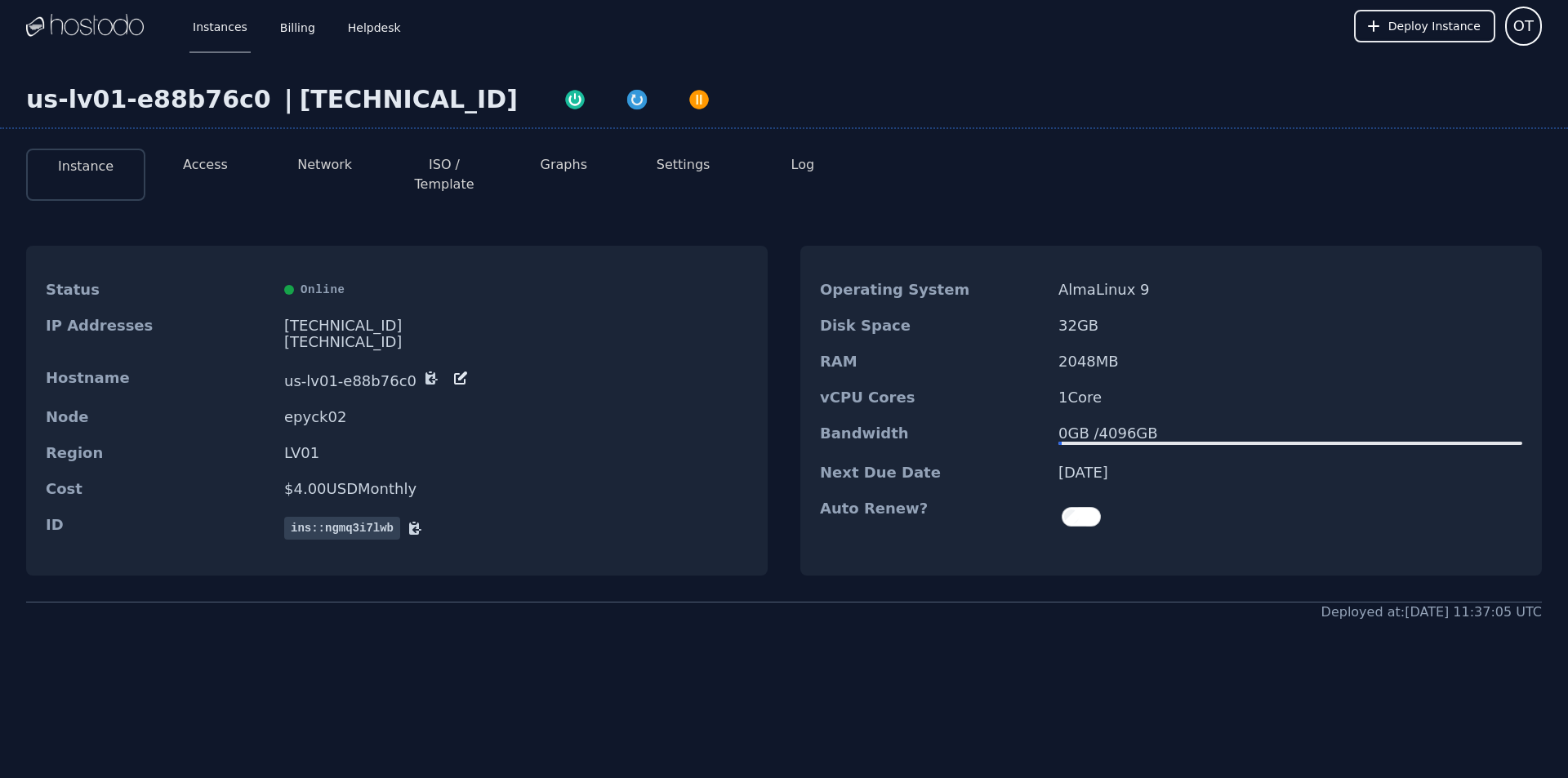
click at [105, 162] on button "Instance" at bounding box center [85, 166] width 55 height 19
click at [563, 95] on img "button" at bounding box center [575, 100] width 23 height 23
click at [562, 103] on icon "button" at bounding box center [574, 101] width 26 height 26
click at [204, 33] on link "Instances" at bounding box center [220, 25] width 61 height 53
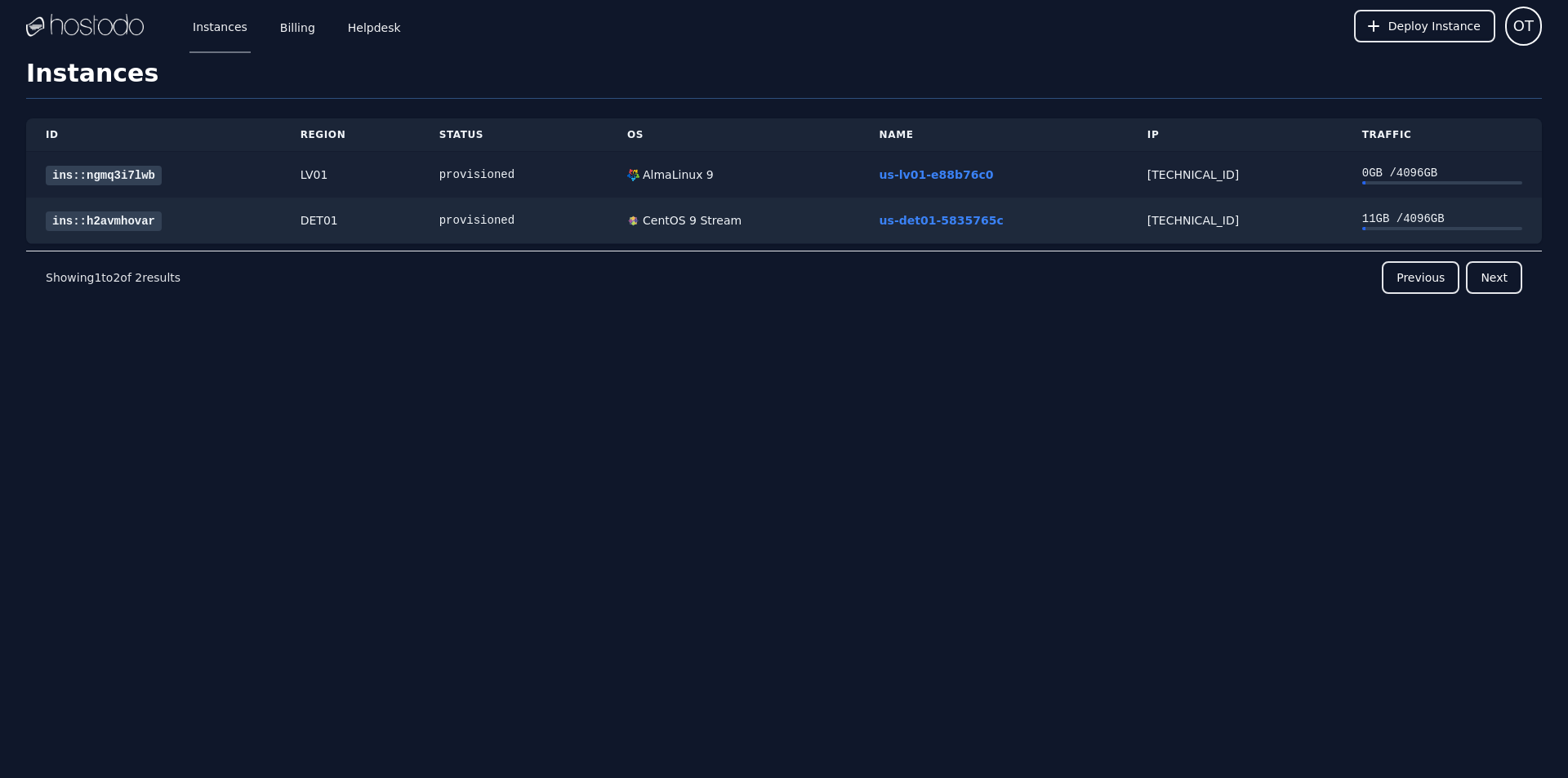
click at [105, 178] on link "ins::ngmq3i7lwb" at bounding box center [103, 176] width 116 height 19
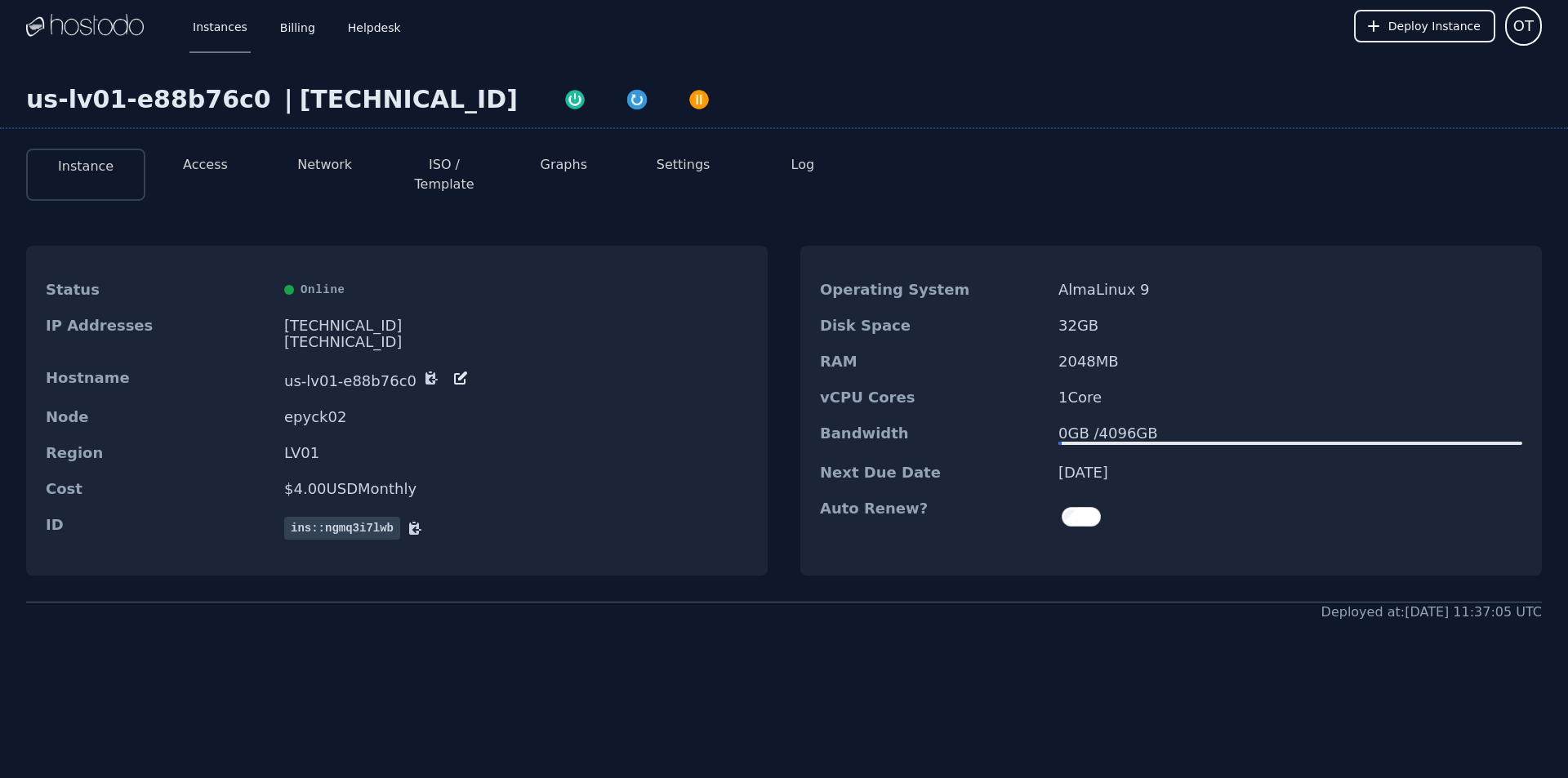
click at [215, 169] on button "Access" at bounding box center [205, 165] width 45 height 19
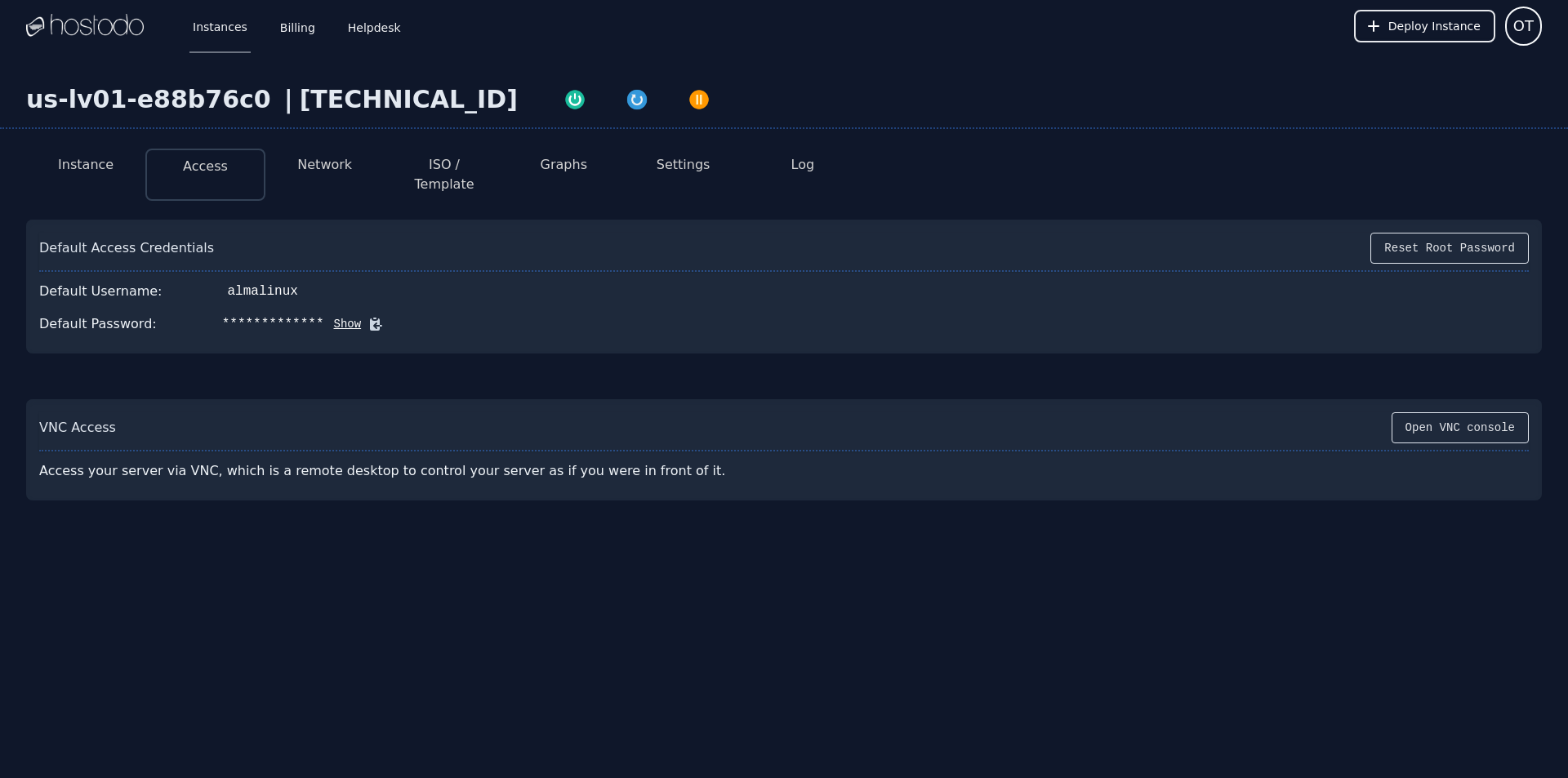
click at [325, 316] on button "Show" at bounding box center [343, 323] width 38 height 17
click at [393, 319] on icon at bounding box center [399, 324] width 13 height 13
click at [347, 177] on li "Network" at bounding box center [324, 175] width 119 height 52
click at [340, 171] on button "Network" at bounding box center [324, 165] width 54 height 19
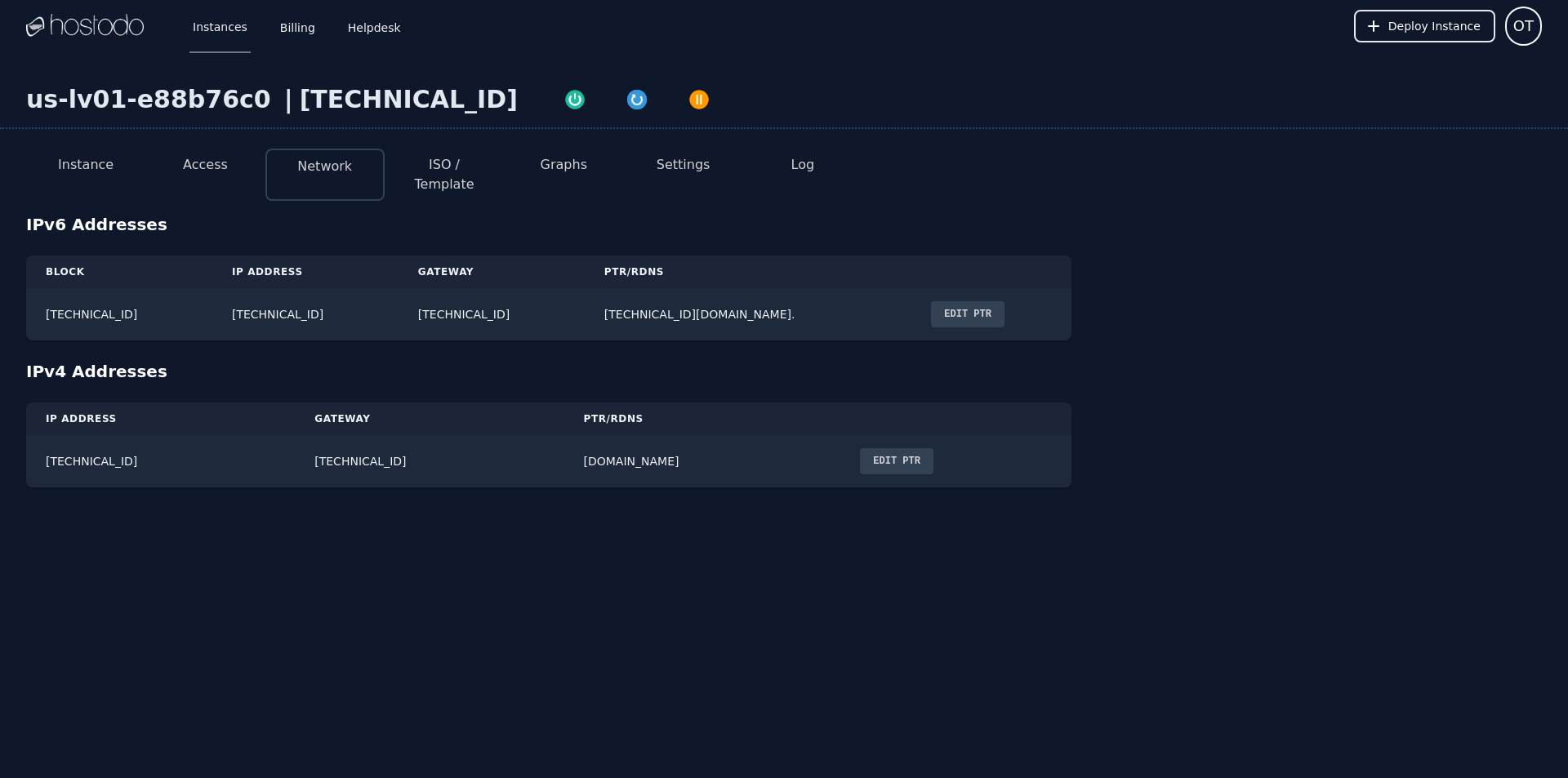
click at [428, 172] on button "ISO / Template" at bounding box center [444, 175] width 93 height 39
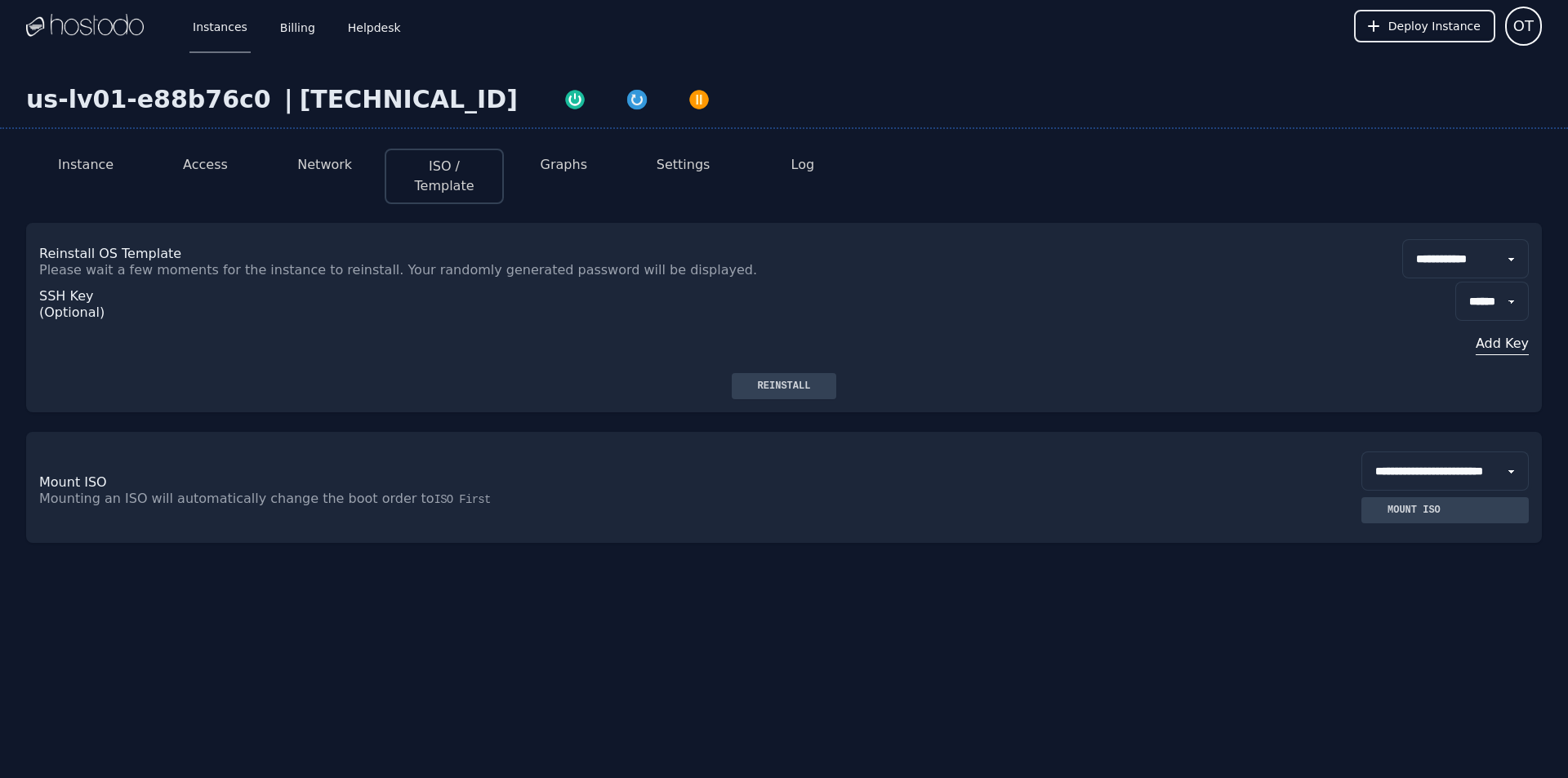
click at [1427, 460] on select "**********" at bounding box center [1445, 471] width 167 height 39
drag, startPoint x: 628, startPoint y: 551, endPoint x: 628, endPoint y: 539, distance: 12.0
click at [628, 551] on div "**********" at bounding box center [784, 379] width 1568 height 654
click at [96, 147] on div "Instance Access Network ISO / Template Graphs Settings Log" at bounding box center [784, 170] width 1516 height 68
click at [83, 167] on button "Instance" at bounding box center [85, 165] width 55 height 19
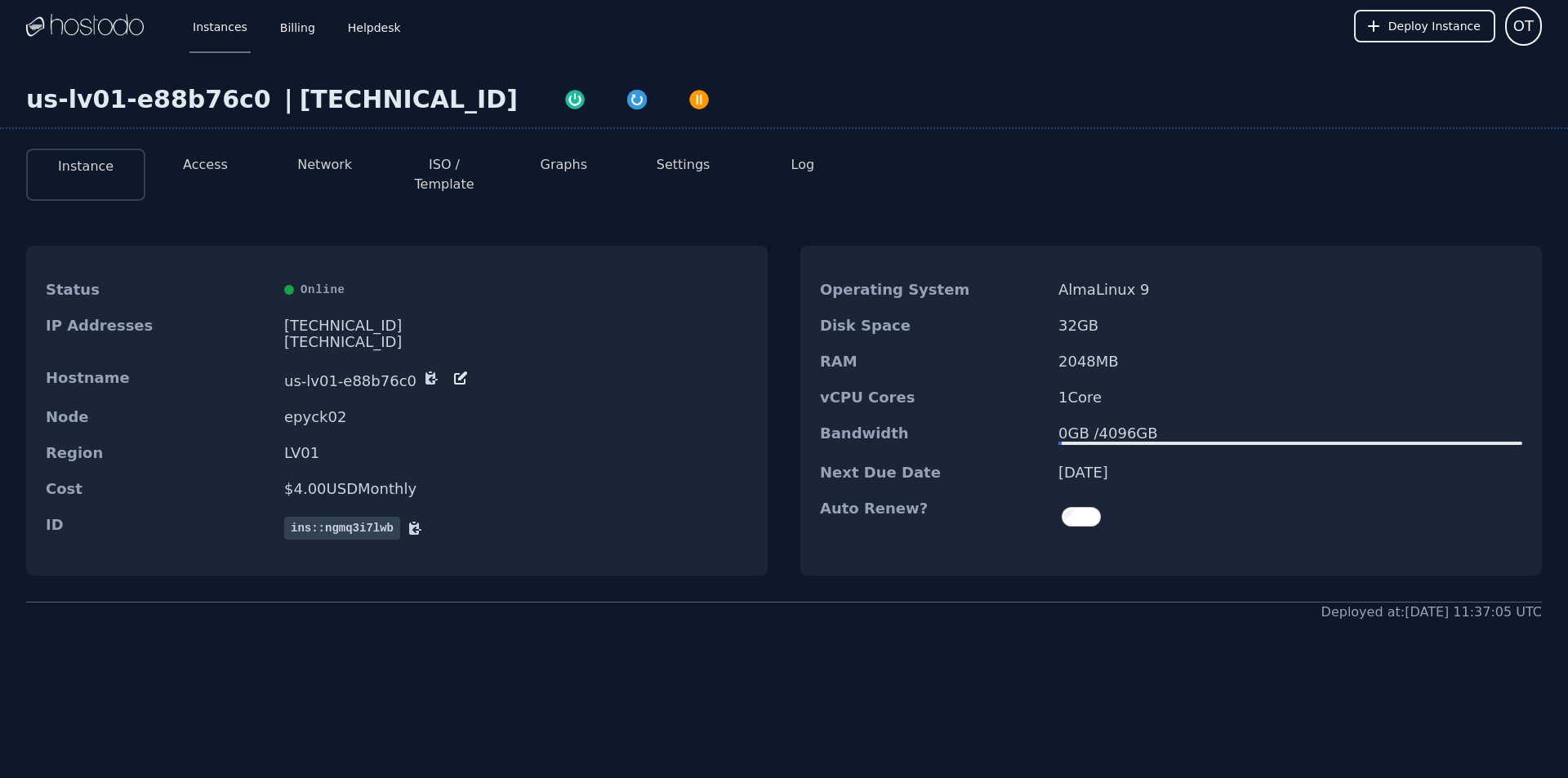
click at [1132, 435] on div "Bandwidth 0 GB / 4096 GB" at bounding box center [1171, 435] width 741 height 39
click at [172, 162] on li "Access" at bounding box center [205, 175] width 119 height 52
click at [198, 163] on button "Access" at bounding box center [205, 165] width 45 height 19
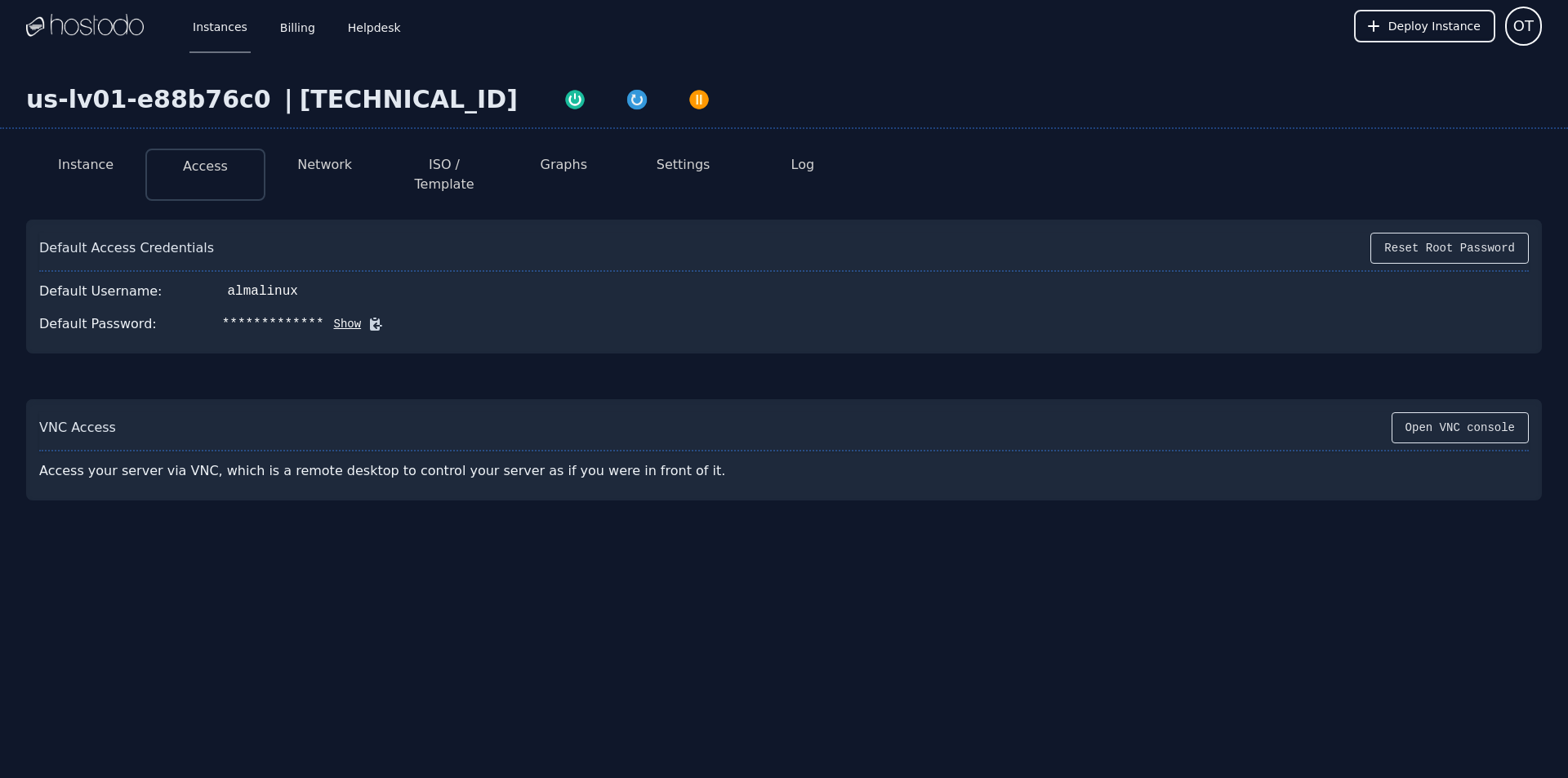
click at [115, 160] on li "Instance" at bounding box center [85, 175] width 119 height 52
click at [204, 27] on link "Instances" at bounding box center [220, 25] width 61 height 53
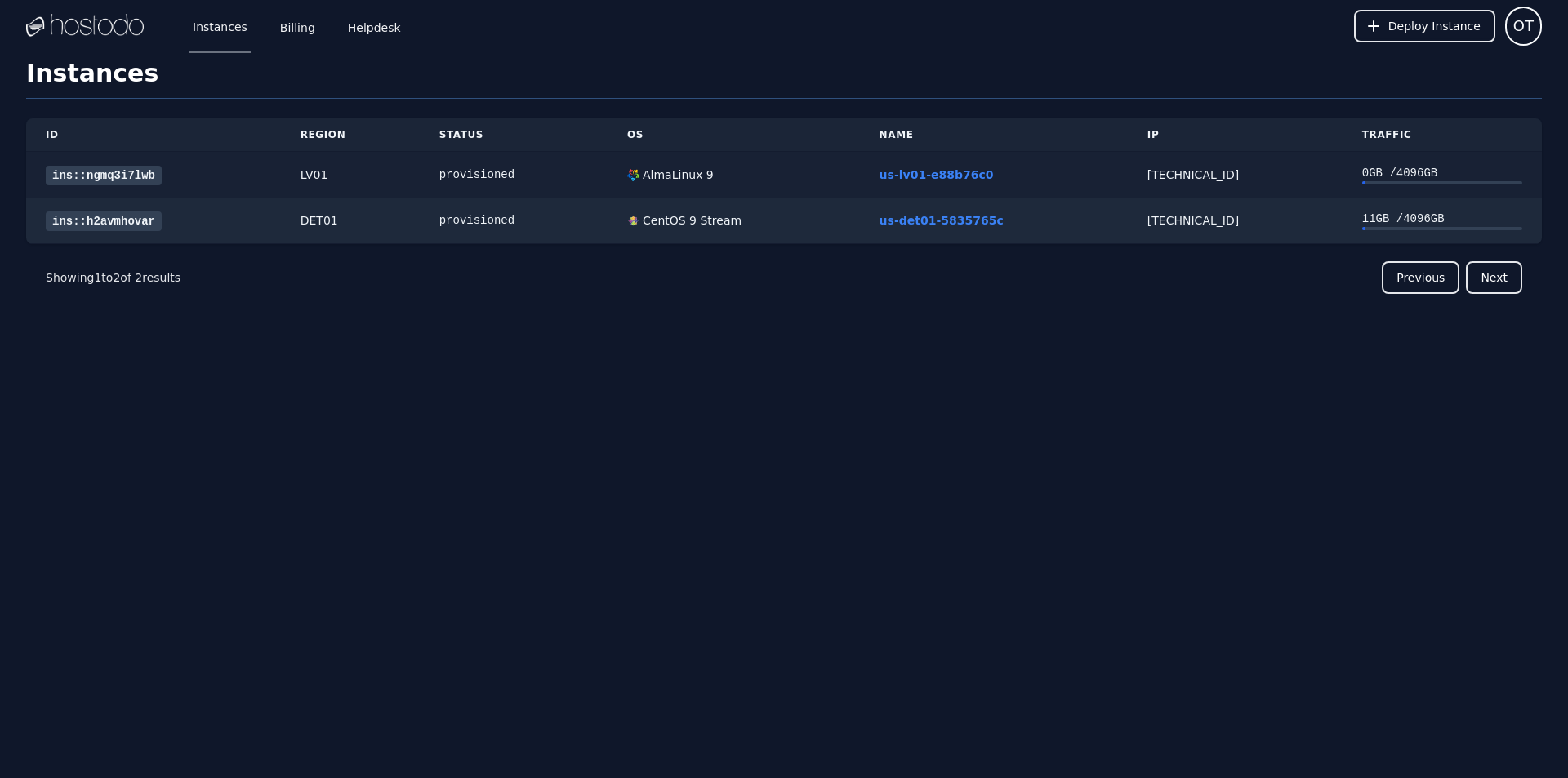
click at [128, 177] on link "ins::ngmq3i7lwb" at bounding box center [103, 176] width 116 height 19
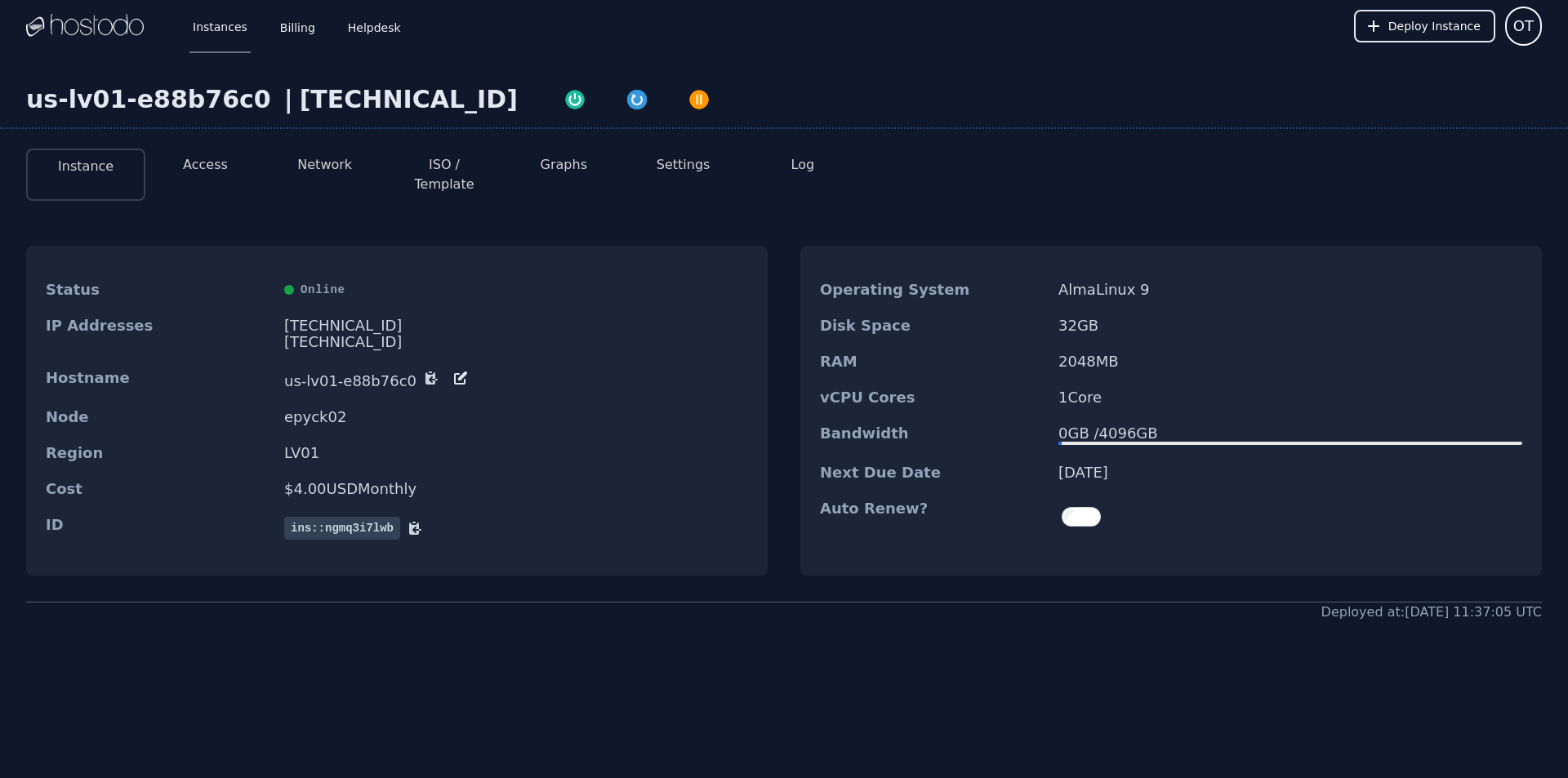
click at [418, 170] on button "ISO / Template" at bounding box center [444, 175] width 93 height 39
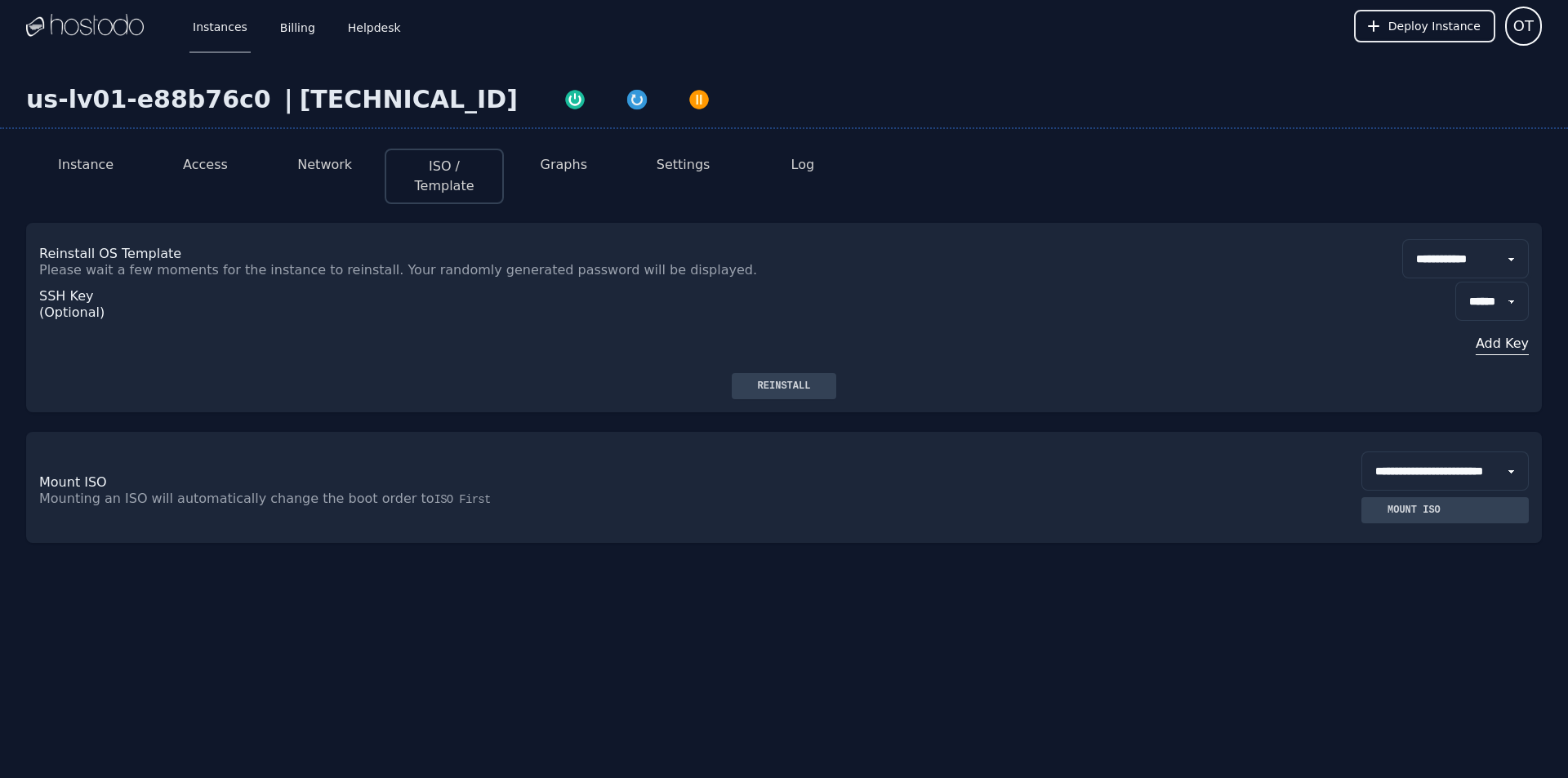
click at [1402, 239] on select "**********" at bounding box center [1465, 258] width 126 height 39
select select "**"
click at [1402, 239] on select "**********" at bounding box center [1465, 258] width 126 height 39
click at [801, 380] on div "Reinstall" at bounding box center [785, 386] width 80 height 13
click at [330, 179] on li "Network" at bounding box center [324, 176] width 119 height 55
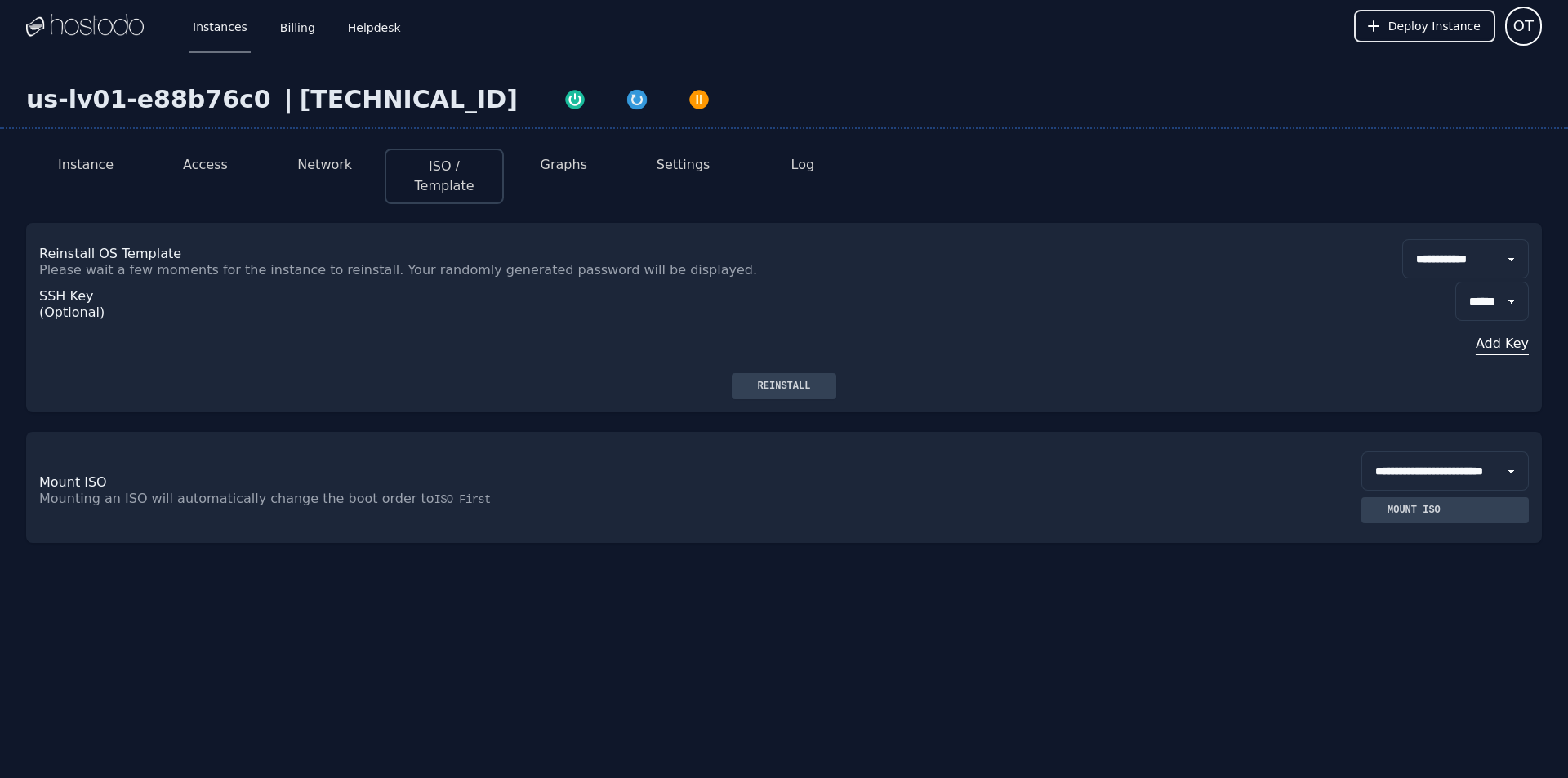
click at [330, 179] on li "Network" at bounding box center [324, 176] width 119 height 55
drag, startPoint x: 235, startPoint y: 166, endPoint x: 222, endPoint y: 165, distance: 13.0
click at [228, 166] on li "Access" at bounding box center [205, 176] width 119 height 55
click at [219, 165] on button "Access" at bounding box center [205, 165] width 45 height 19
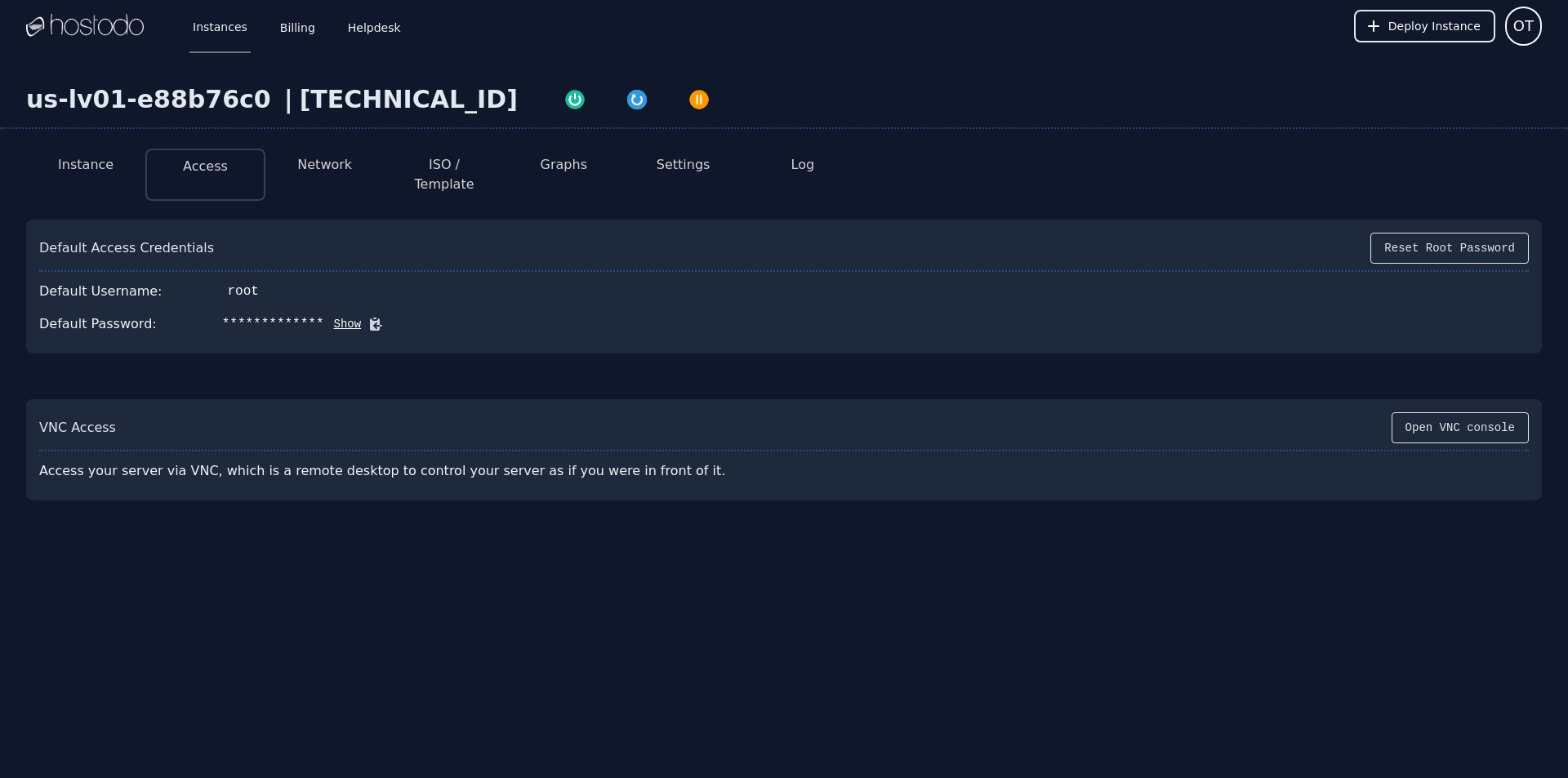
click at [324, 316] on button "Show" at bounding box center [343, 323] width 38 height 17
click at [392, 316] on icon at bounding box center [399, 323] width 17 height 17
drag, startPoint x: 320, startPoint y: 304, endPoint x: 201, endPoint y: 311, distance: 119.2
click at [201, 311] on div "Default Password: }2'*n=}sf9-V~eOV Hide" at bounding box center [783, 324] width 1489 height 33
click at [1509, 233] on button "Reset Root Password" at bounding box center [1449, 249] width 158 height 31
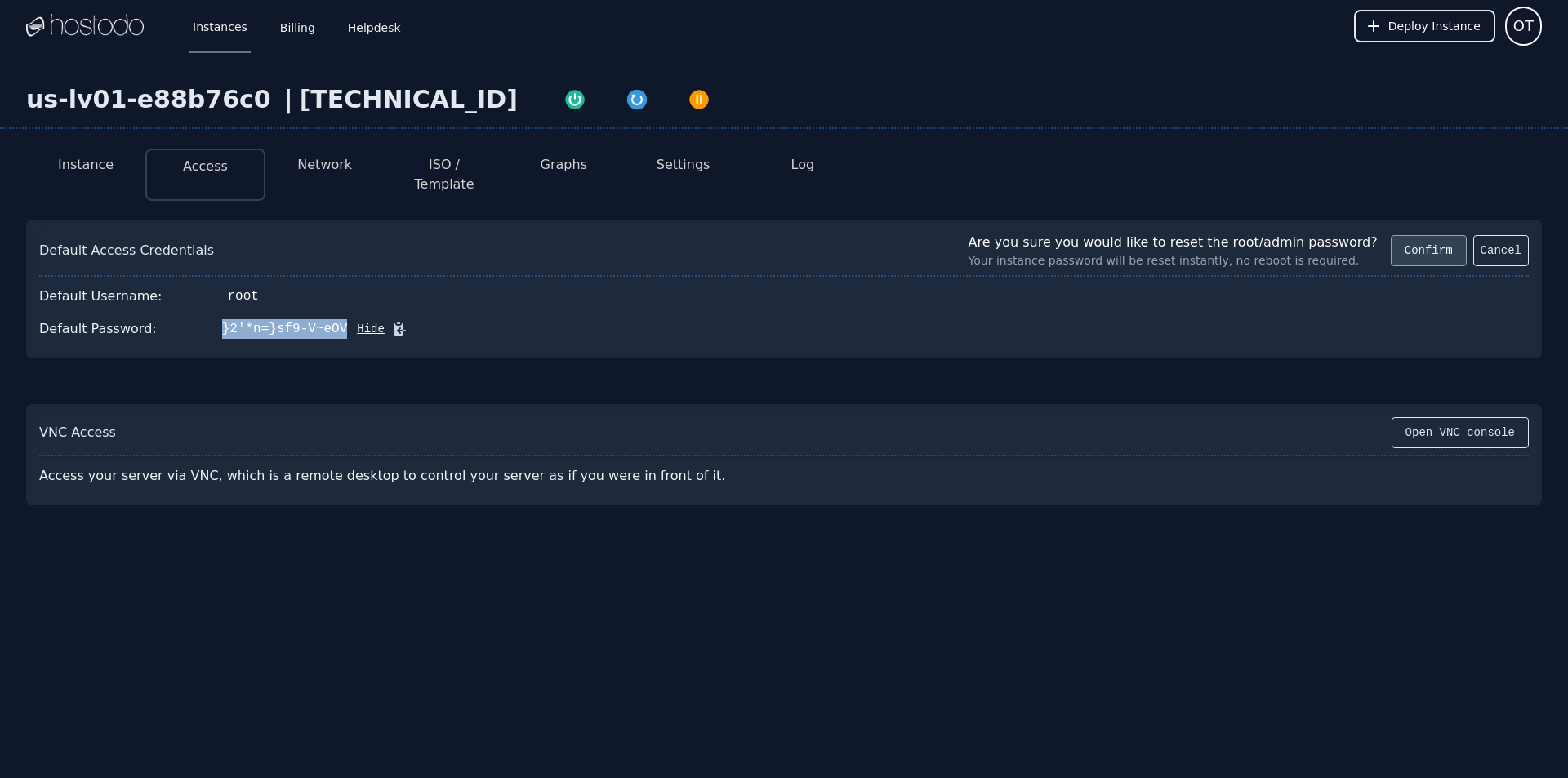
click at [1415, 235] on button "Confirm" at bounding box center [1428, 251] width 76 height 31
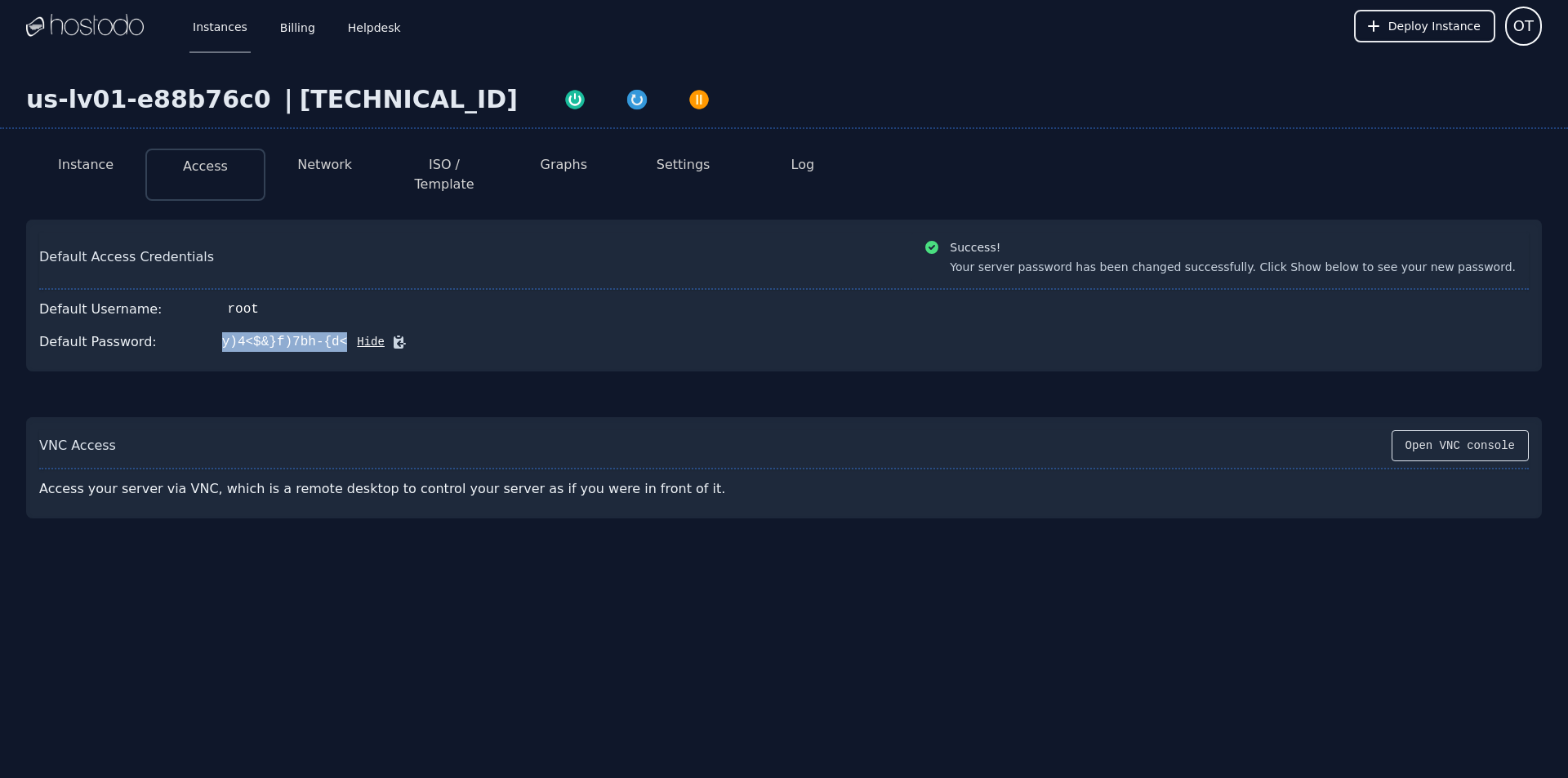
drag, startPoint x: 207, startPoint y: 327, endPoint x: 320, endPoint y: 326, distance: 113.0
click at [320, 332] on div "y)4<$&}f)7bh-{d<" at bounding box center [285, 342] width 125 height 19
copy div "y)4<$&}f)7bh-{d<"
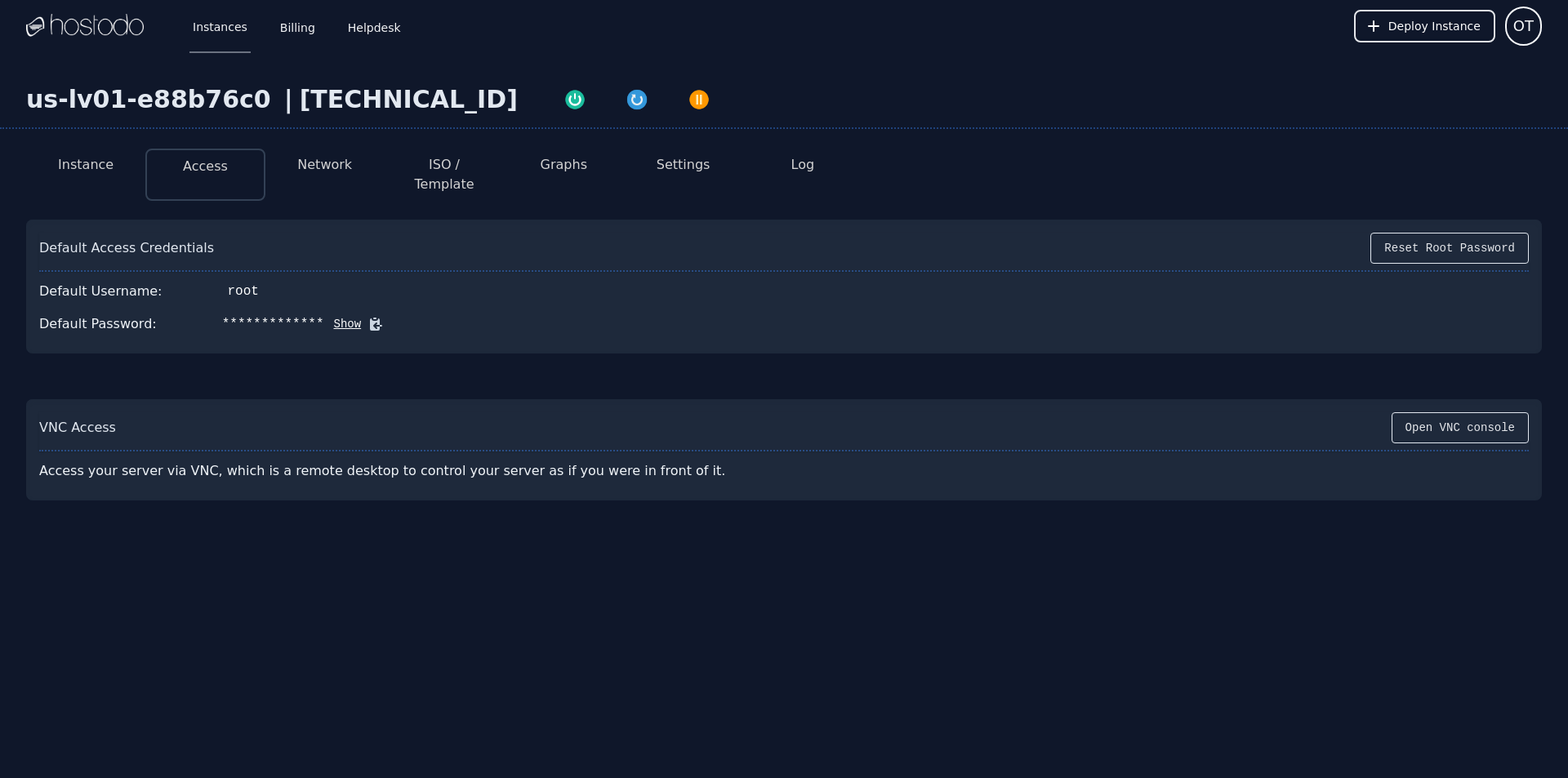
click at [336, 164] on button "Network" at bounding box center [324, 165] width 54 height 19
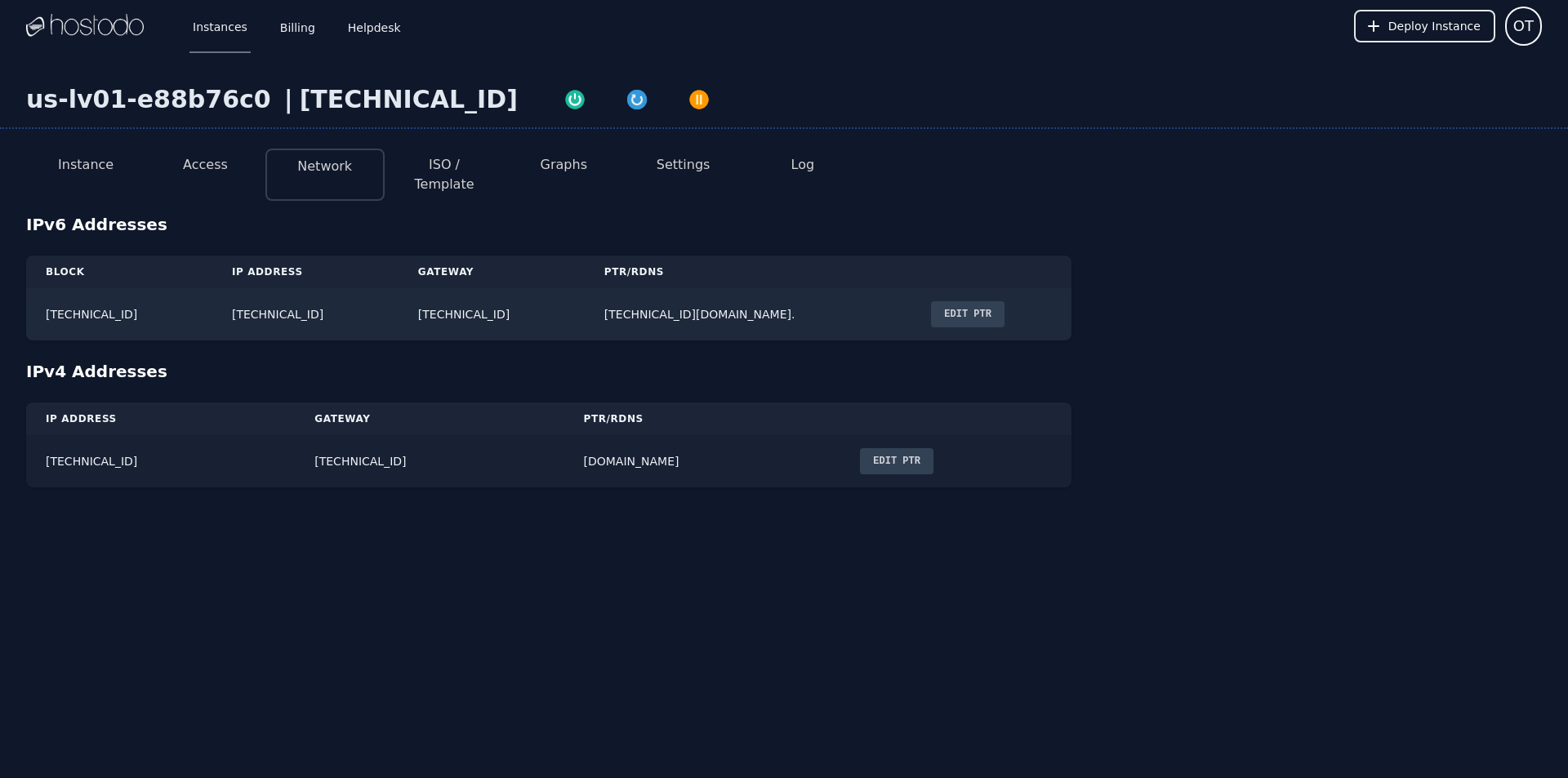
click at [333, 442] on td "[TECHNICAL_ID]" at bounding box center [428, 461] width 269 height 52
click at [118, 448] on td "[TECHNICAL_ID]" at bounding box center [160, 461] width 269 height 52
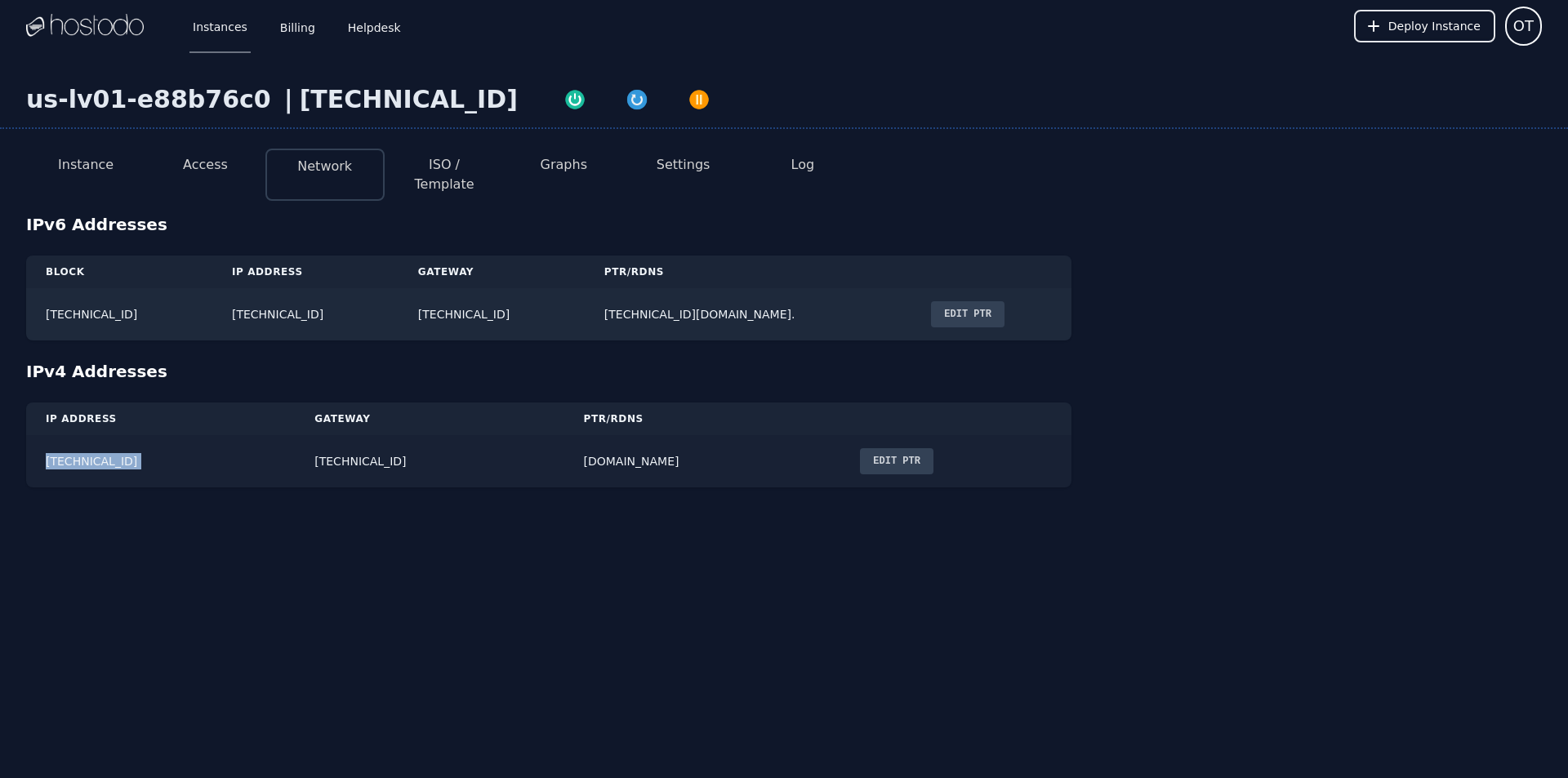
click at [107, 449] on td "[TECHNICAL_ID]" at bounding box center [160, 461] width 269 height 52
